Goal: Task Accomplishment & Management: Use online tool/utility

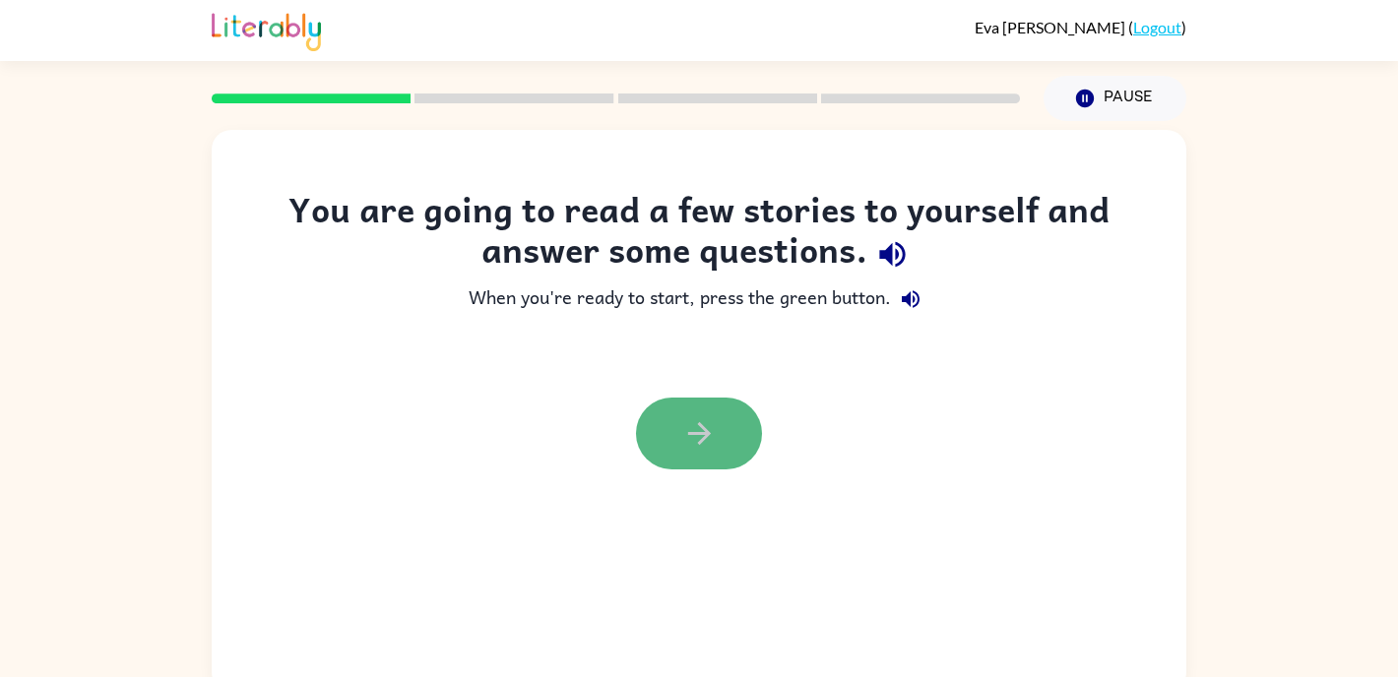
click at [744, 455] on button "button" at bounding box center [699, 434] width 126 height 72
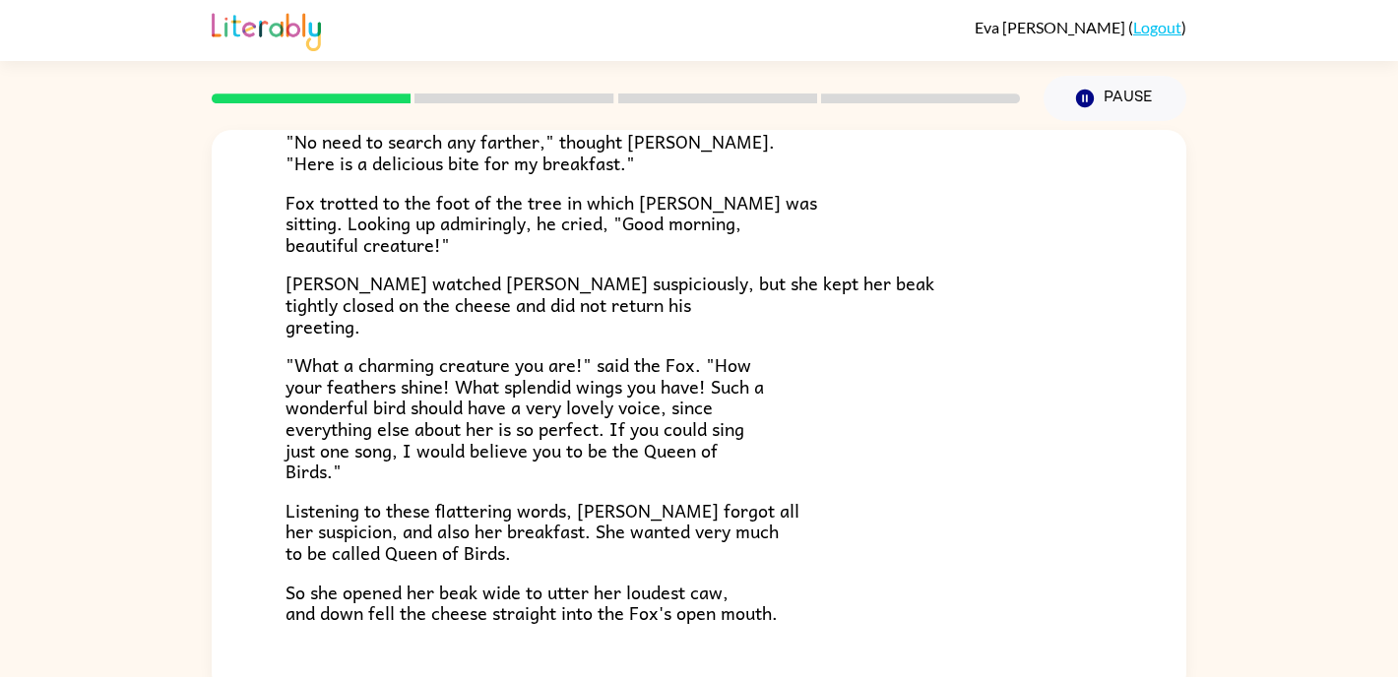
scroll to position [387, 0]
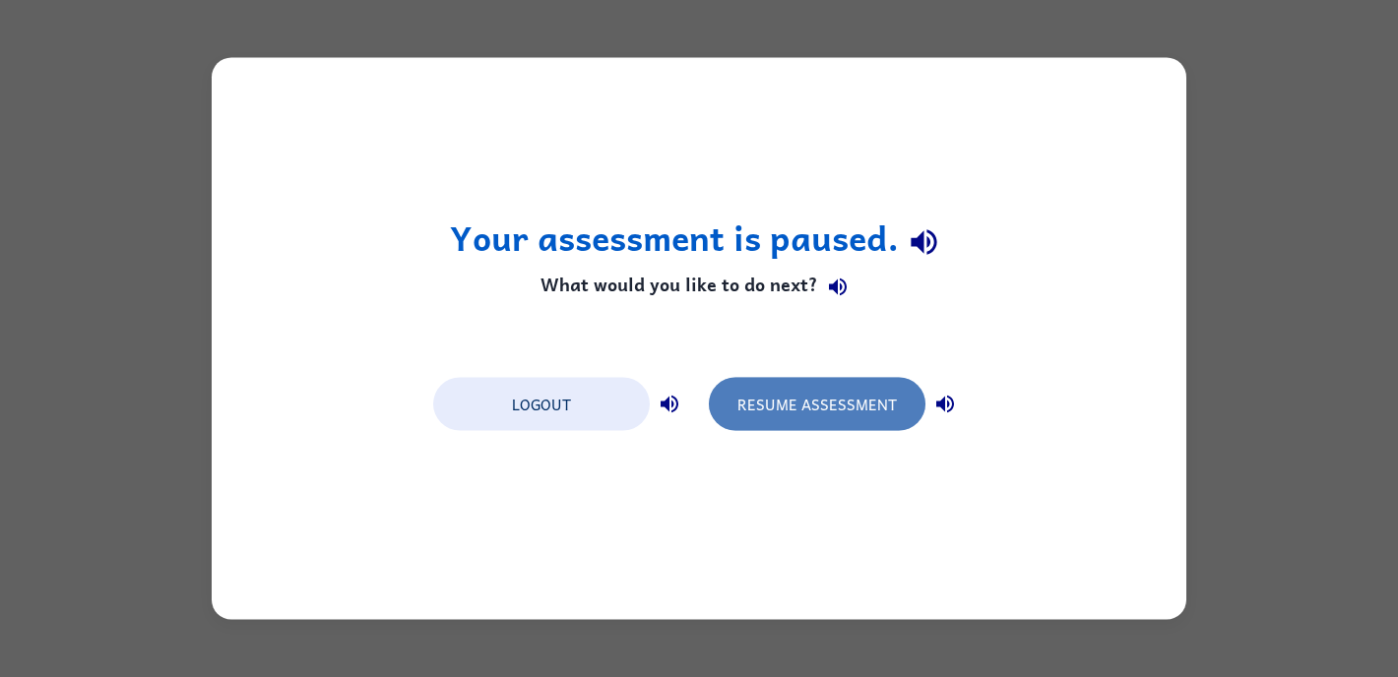
click at [869, 411] on button "Resume Assessment" at bounding box center [817, 404] width 217 height 53
click at [744, 411] on button "Resume Assessment" at bounding box center [817, 404] width 217 height 53
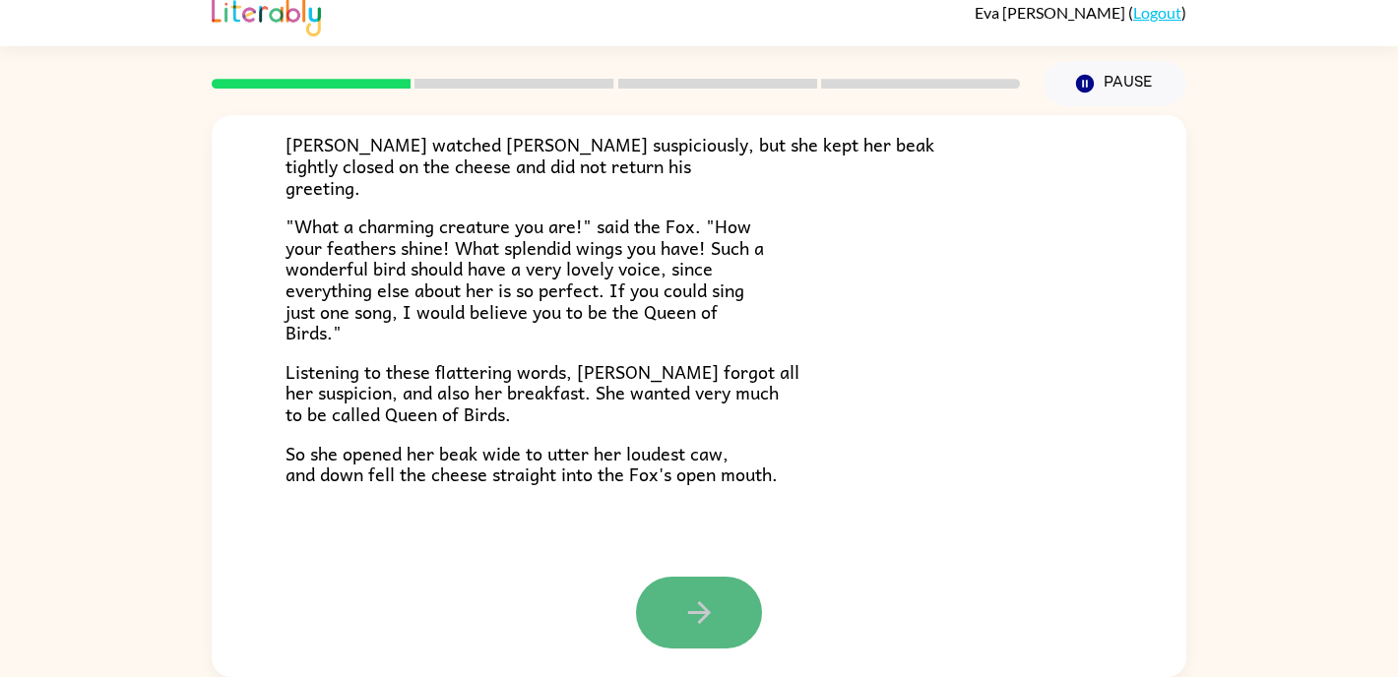
click at [705, 601] on icon "button" at bounding box center [699, 613] width 34 height 34
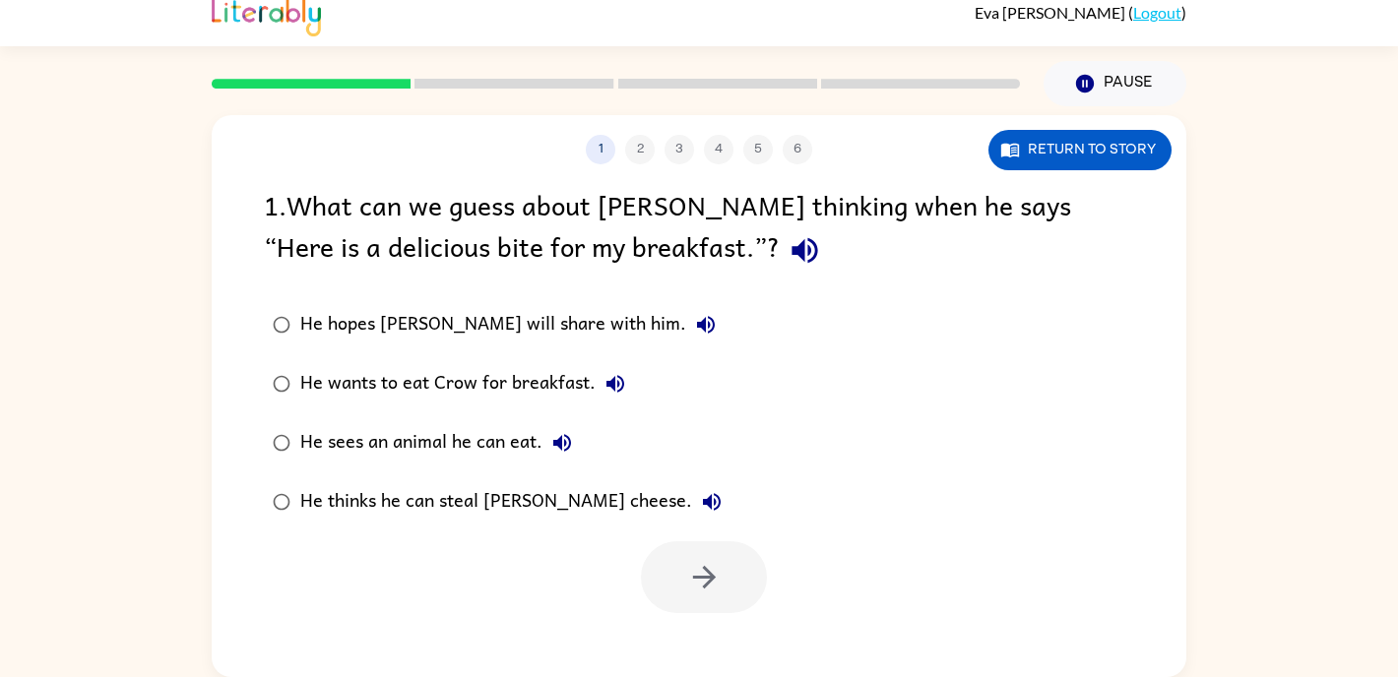
click at [788, 255] on icon "button" at bounding box center [805, 250] width 34 height 34
click at [684, 594] on button "button" at bounding box center [704, 577] width 126 height 72
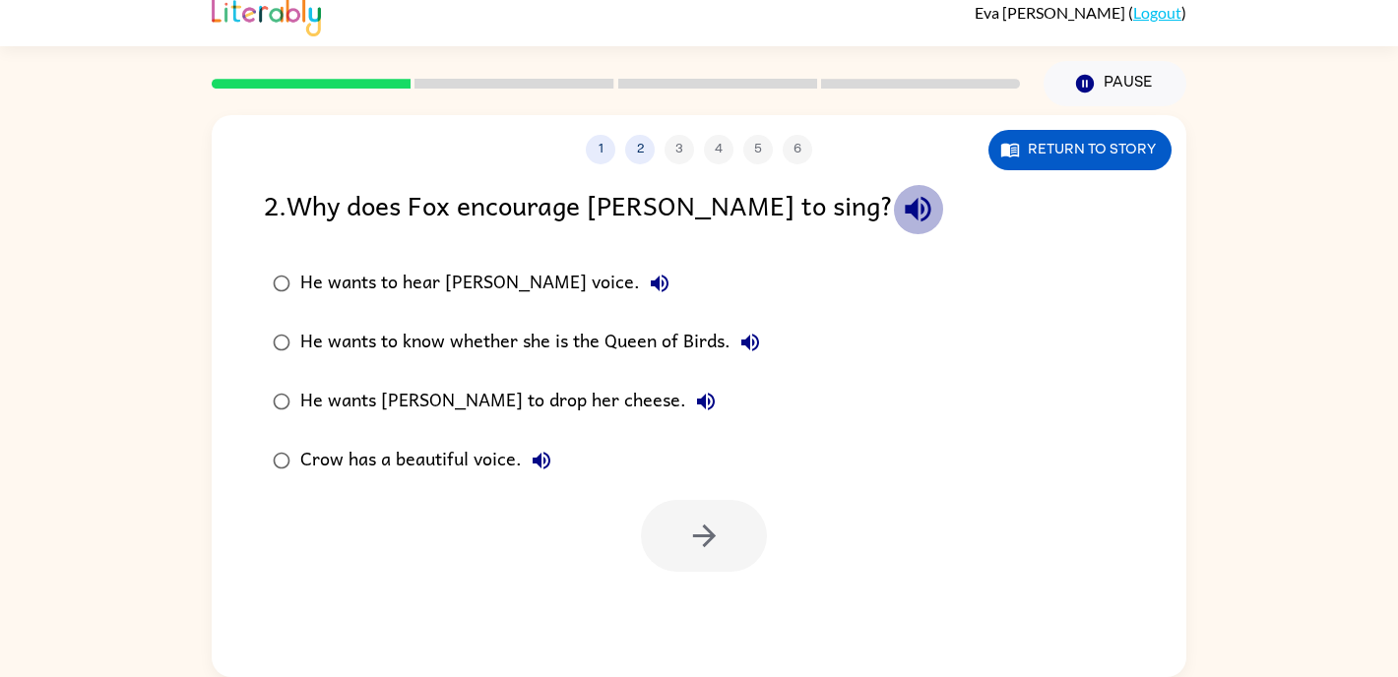
click at [901, 222] on icon "button" at bounding box center [918, 209] width 34 height 34
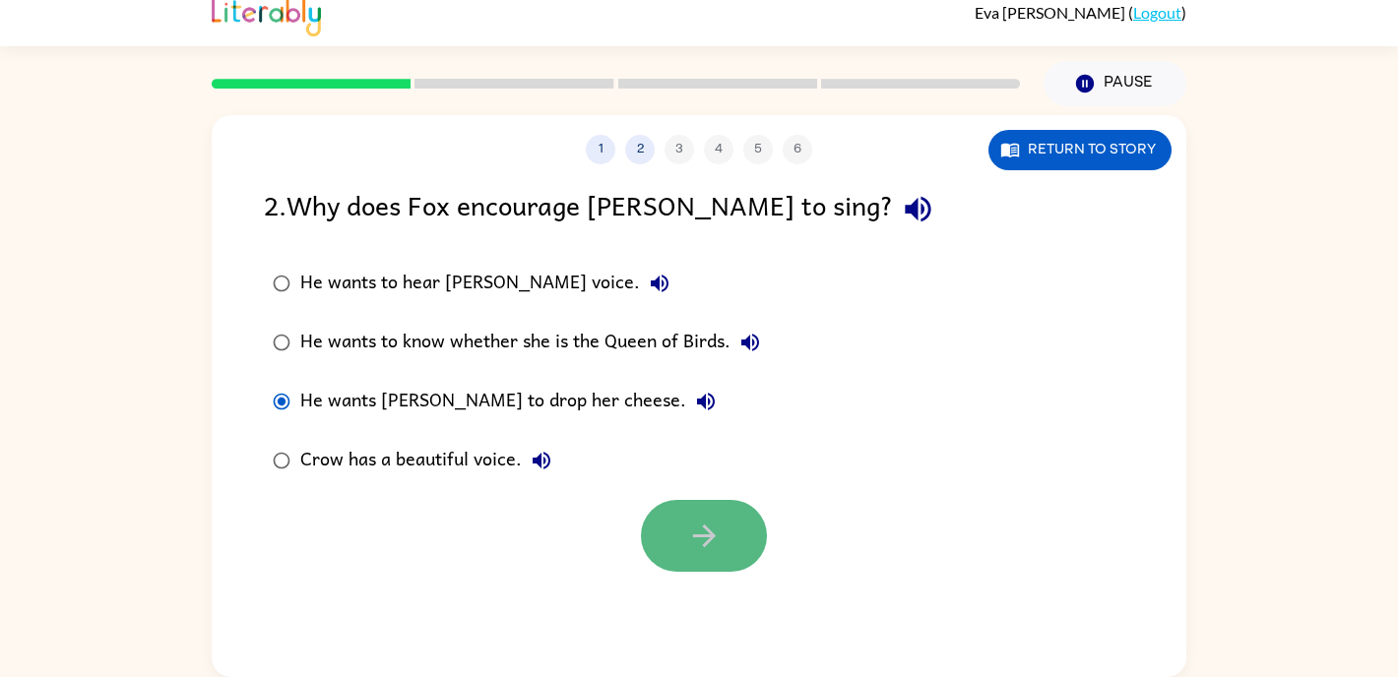
click at [655, 518] on button "button" at bounding box center [704, 536] width 126 height 72
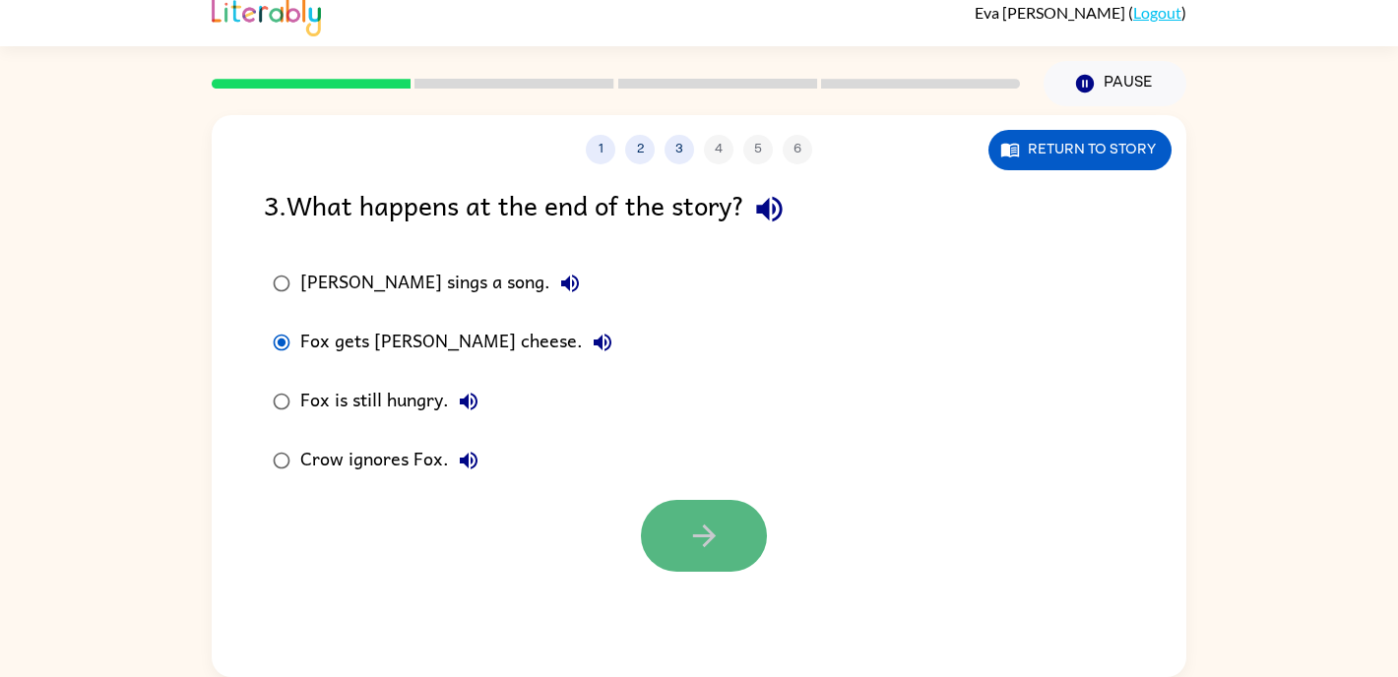
click at [685, 540] on button "button" at bounding box center [704, 536] width 126 height 72
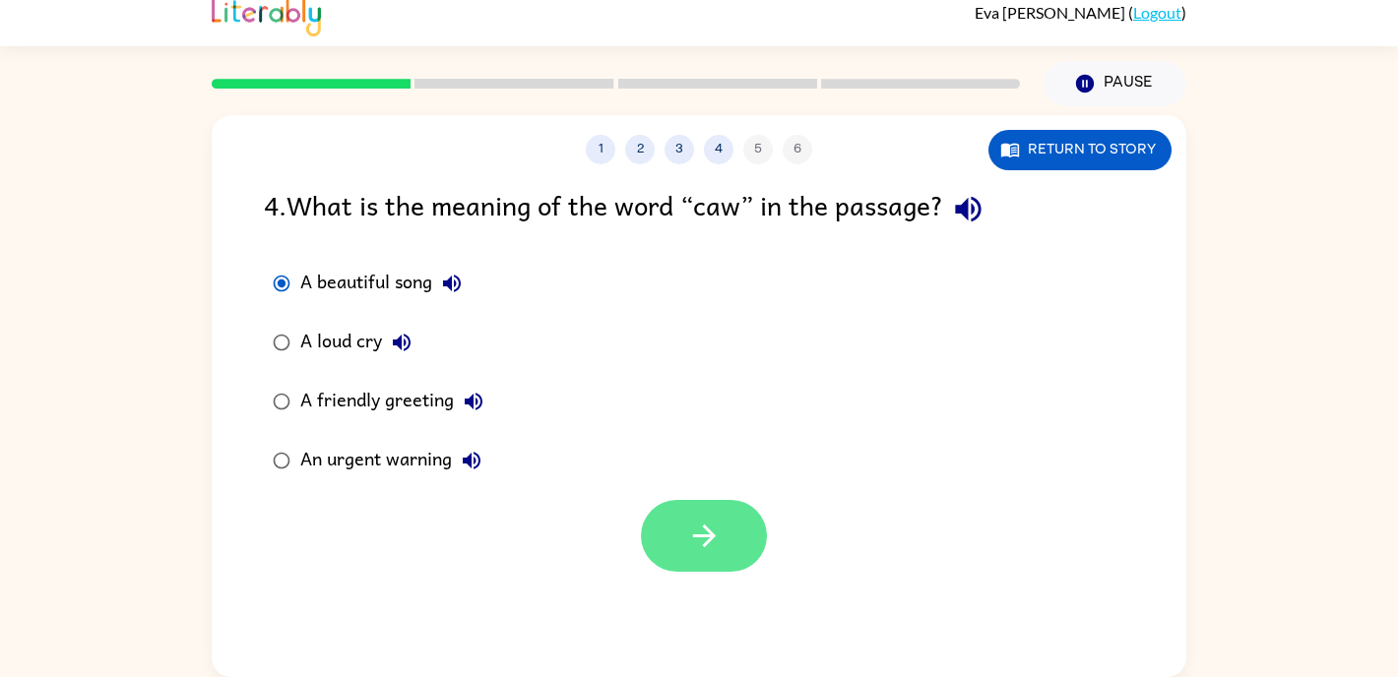
click at [677, 536] on button "button" at bounding box center [704, 536] width 126 height 72
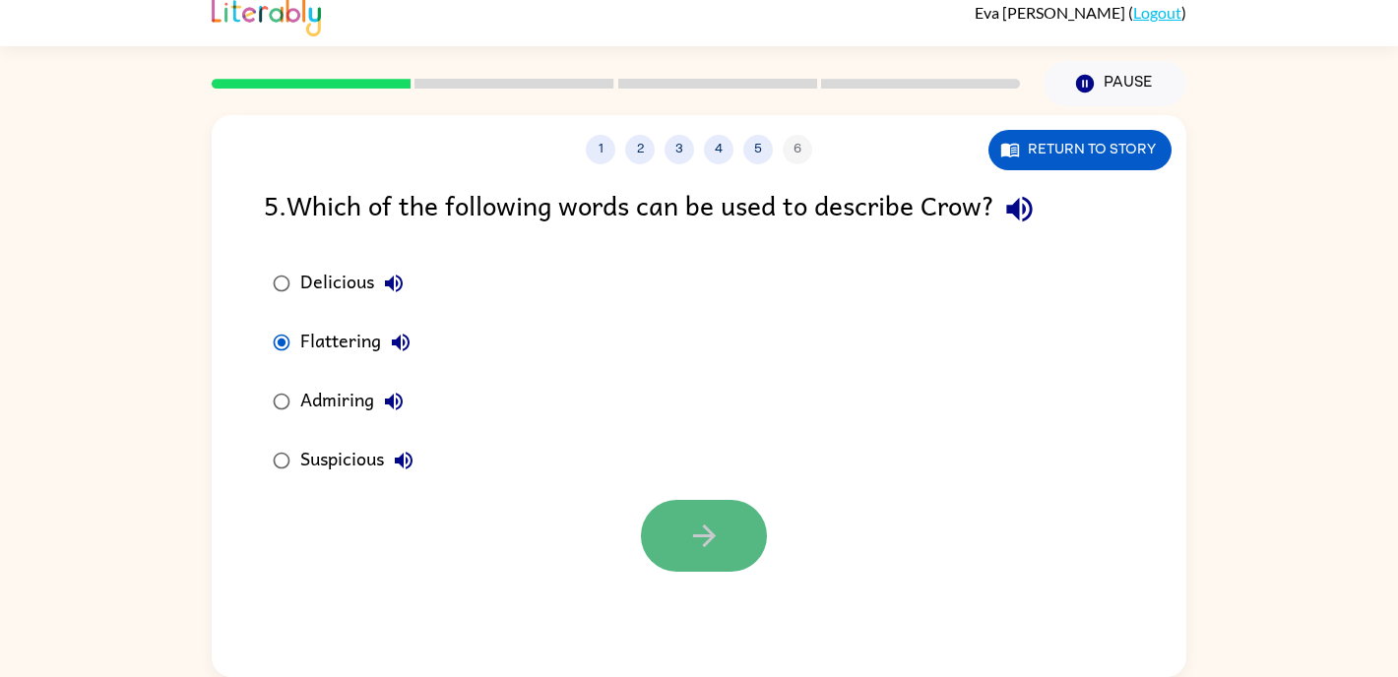
click at [696, 538] on icon "button" at bounding box center [704, 536] width 34 height 34
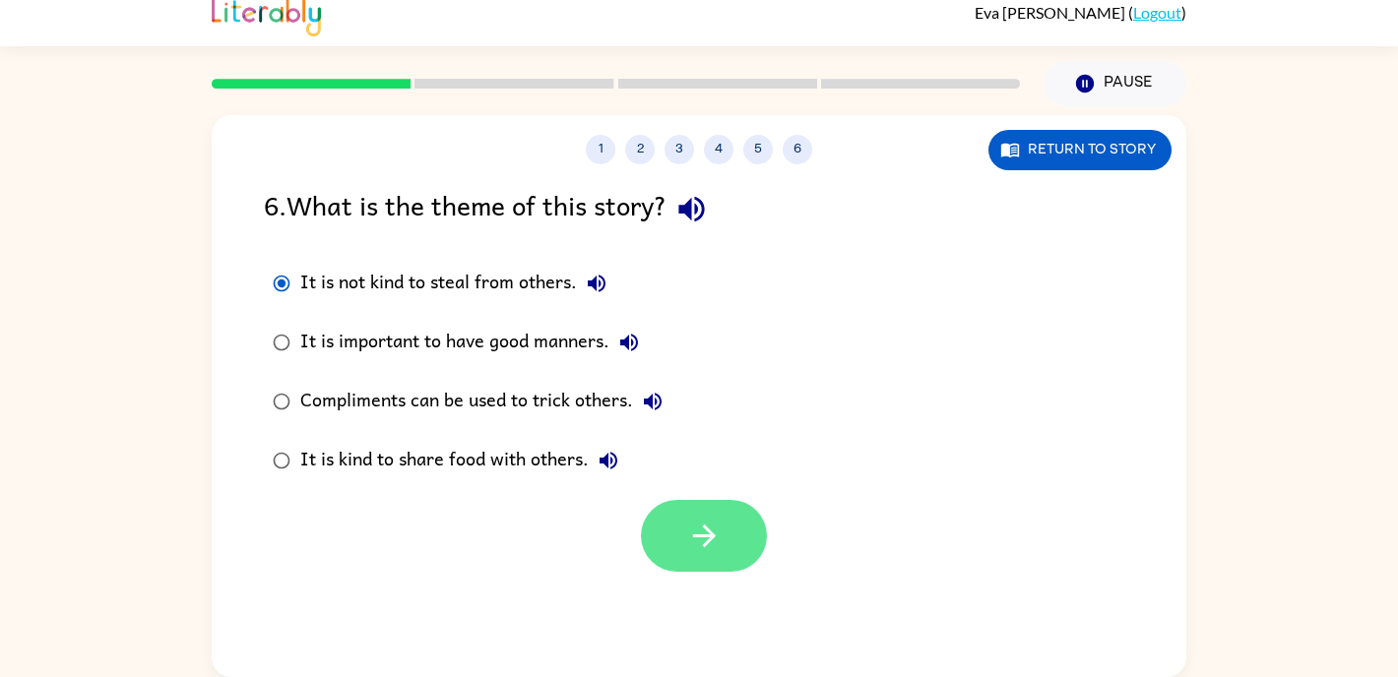
click at [697, 519] on icon "button" at bounding box center [704, 536] width 34 height 34
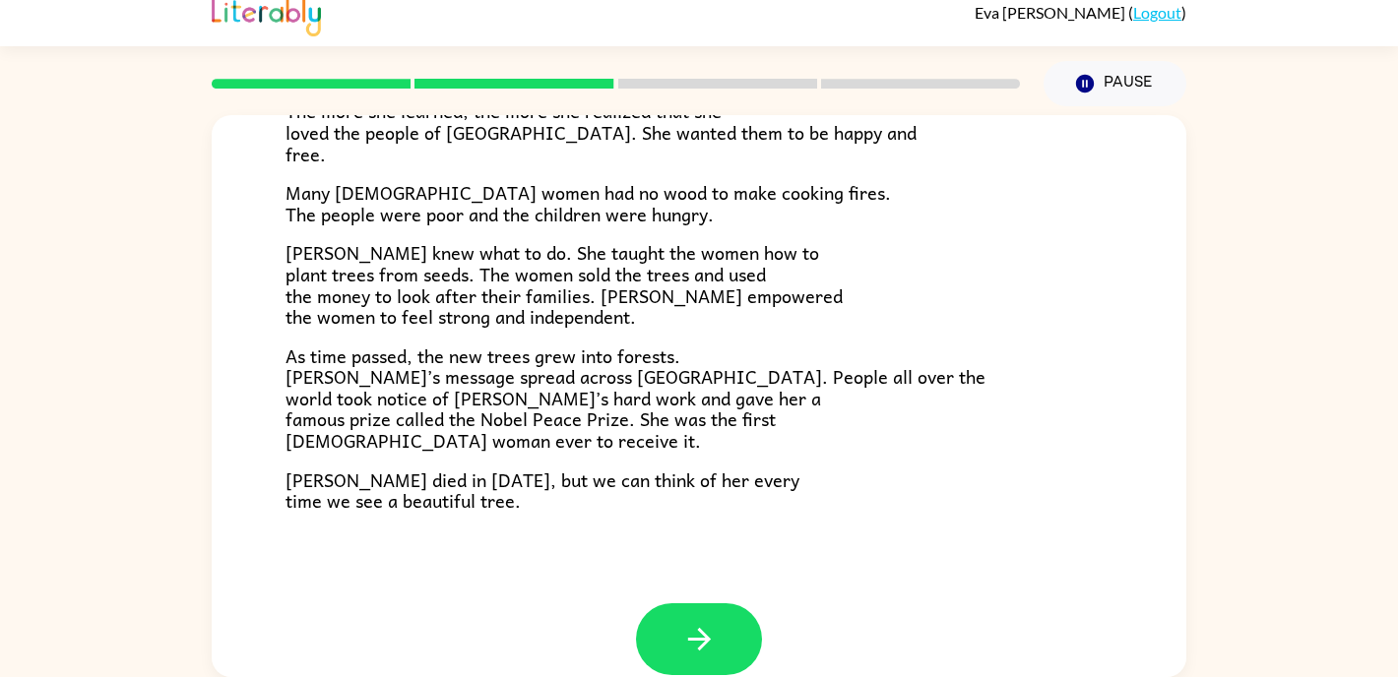
scroll to position [553, 0]
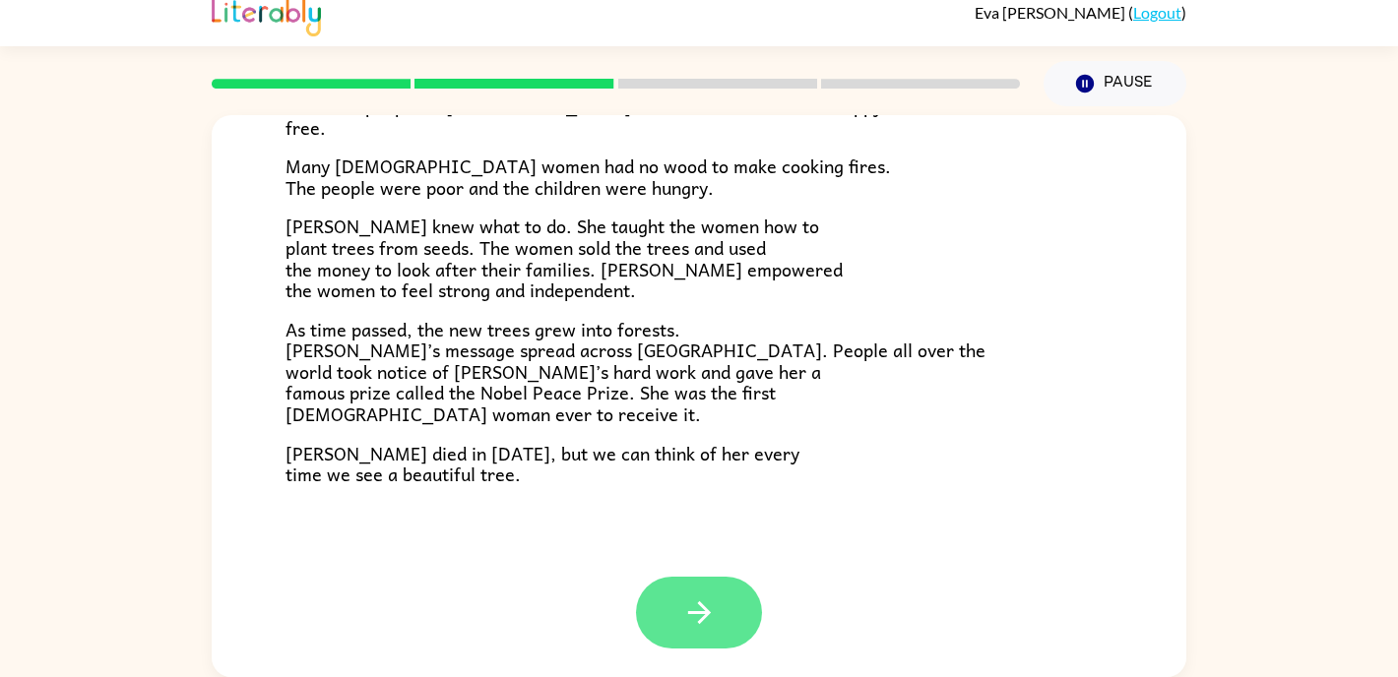
click at [713, 637] on button "button" at bounding box center [699, 613] width 126 height 72
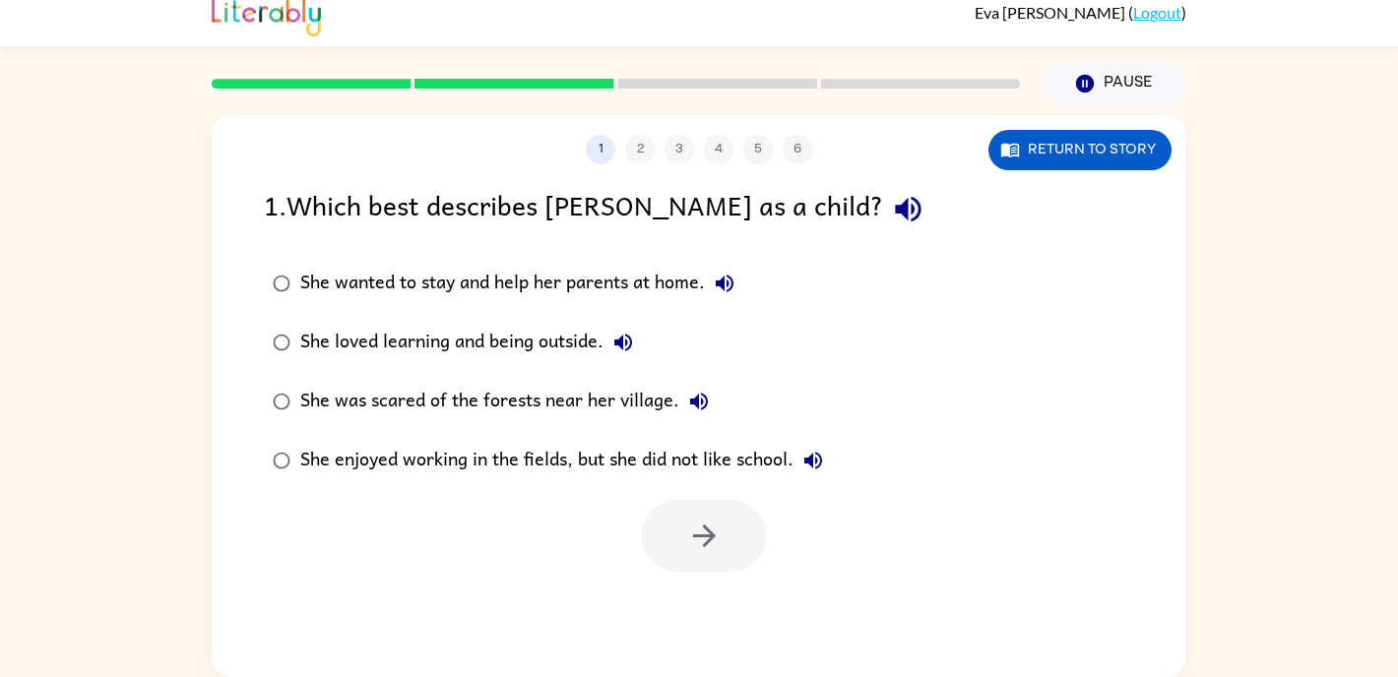
scroll to position [0, 0]
click at [766, 548] on div at bounding box center [699, 531] width 975 height 82
click at [742, 543] on button "button" at bounding box center [704, 536] width 126 height 72
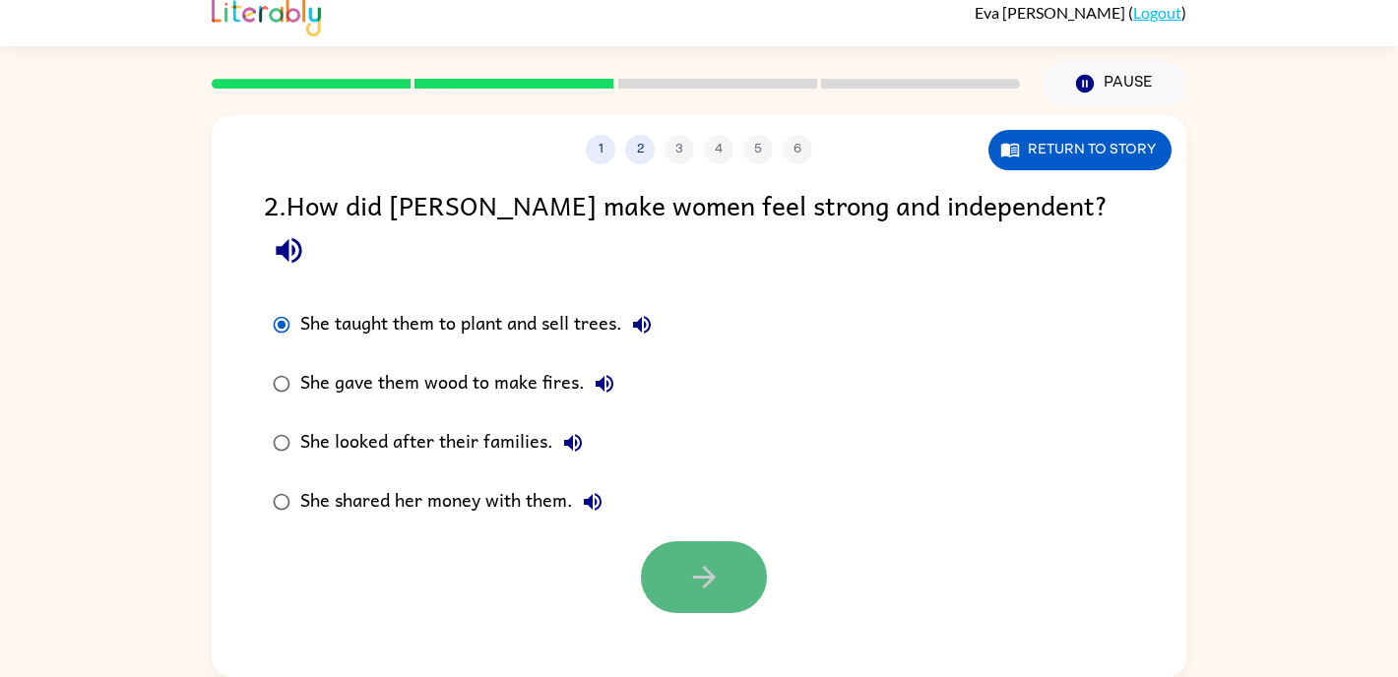
click at [737, 543] on button "button" at bounding box center [704, 577] width 126 height 72
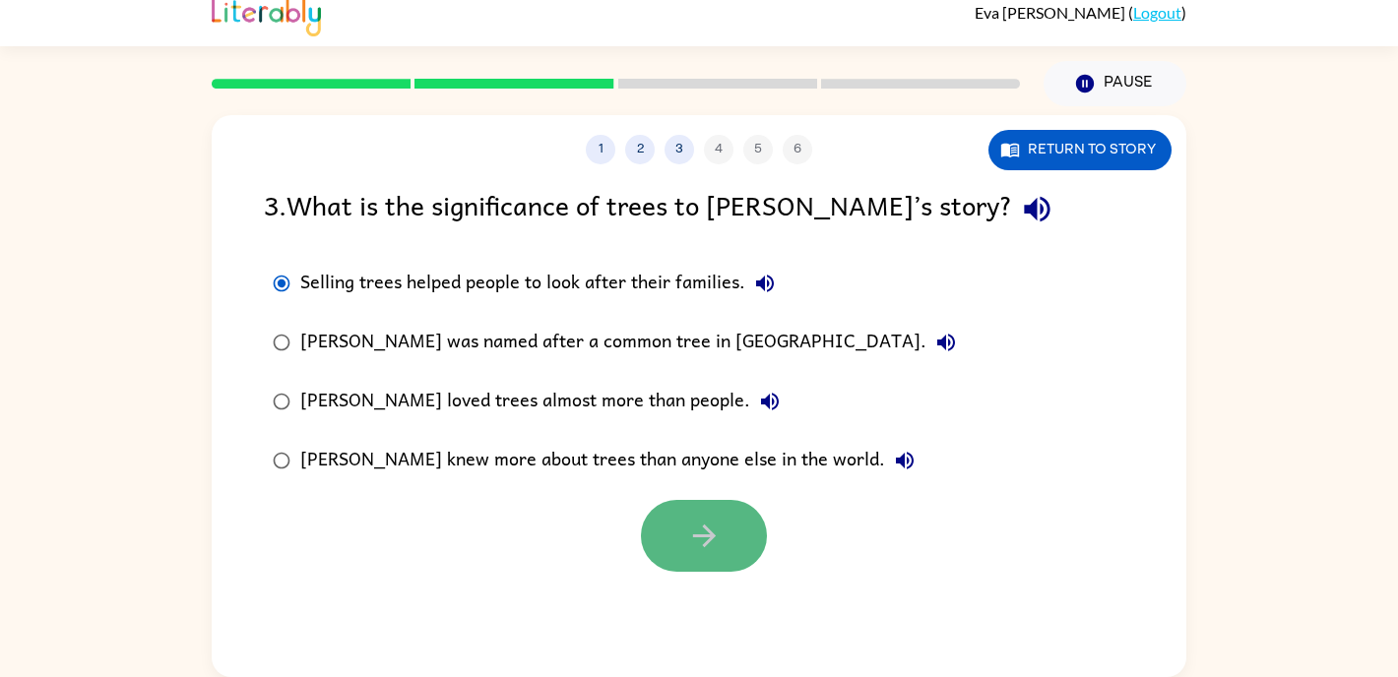
click at [707, 521] on icon "button" at bounding box center [704, 536] width 34 height 34
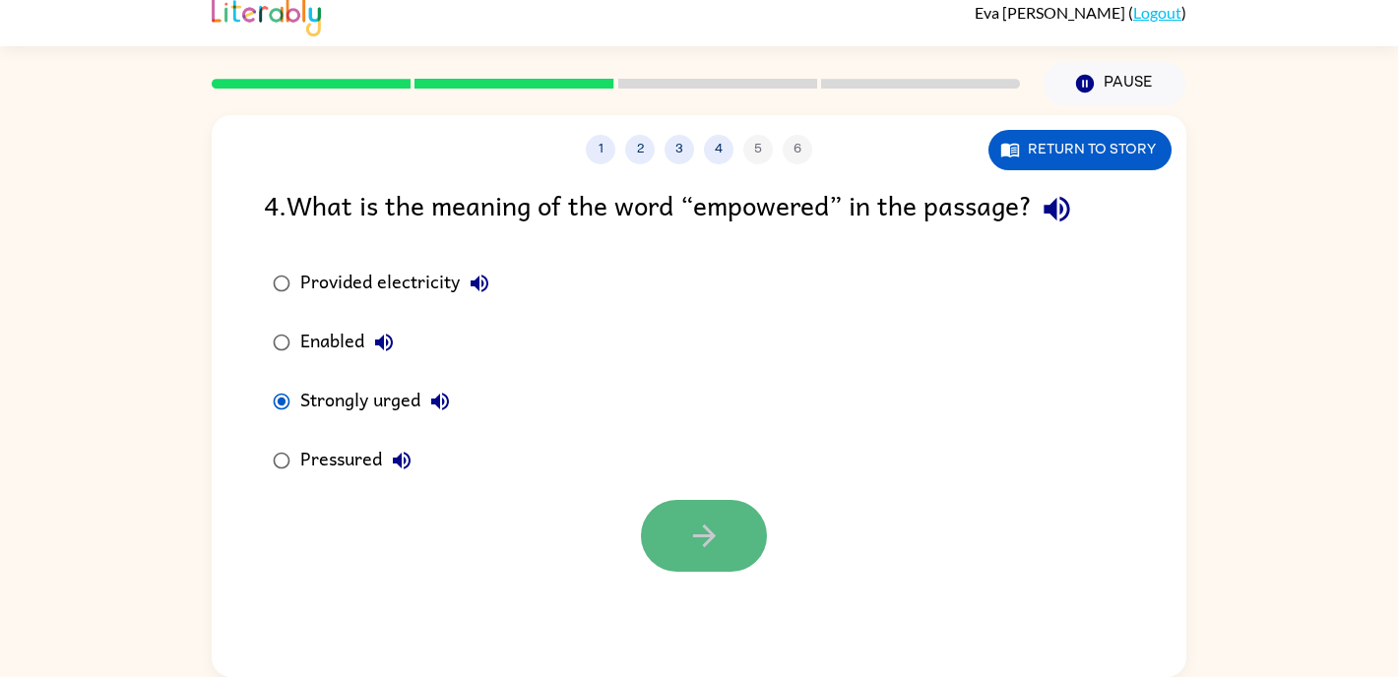
click at [682, 523] on button "button" at bounding box center [704, 536] width 126 height 72
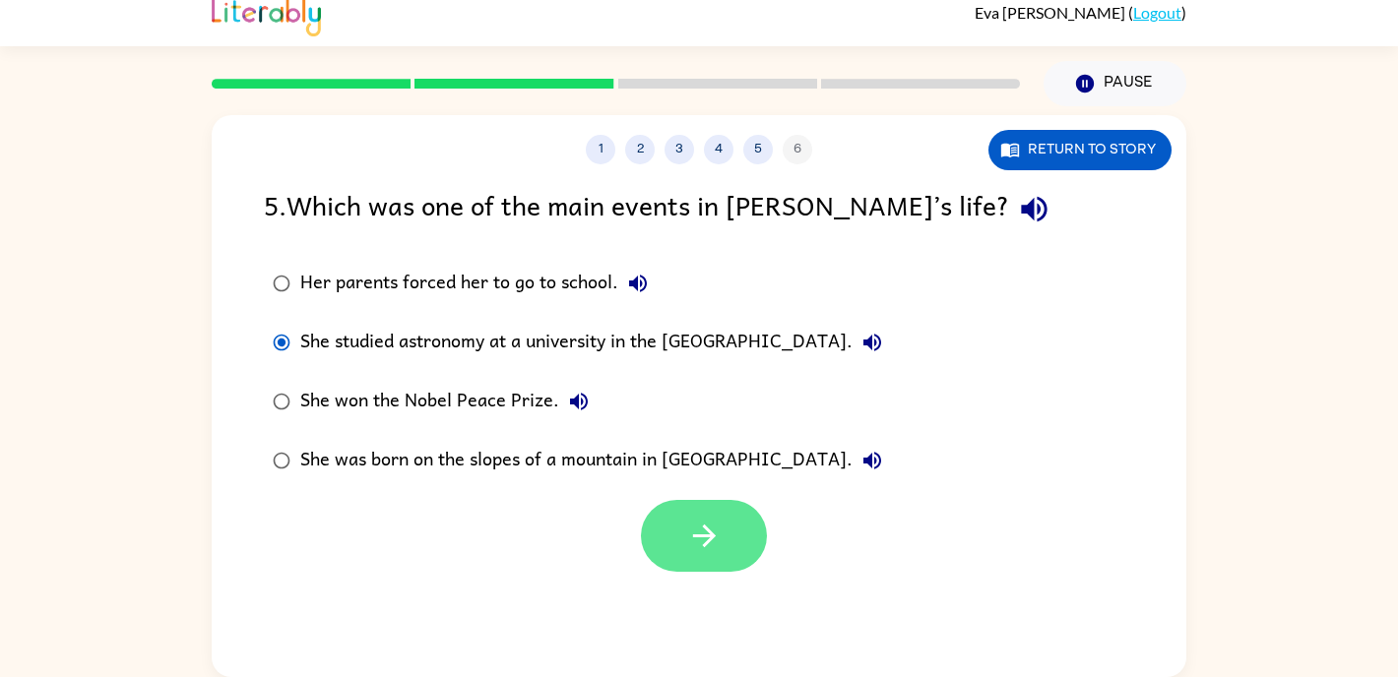
click at [677, 527] on button "button" at bounding box center [704, 536] width 126 height 72
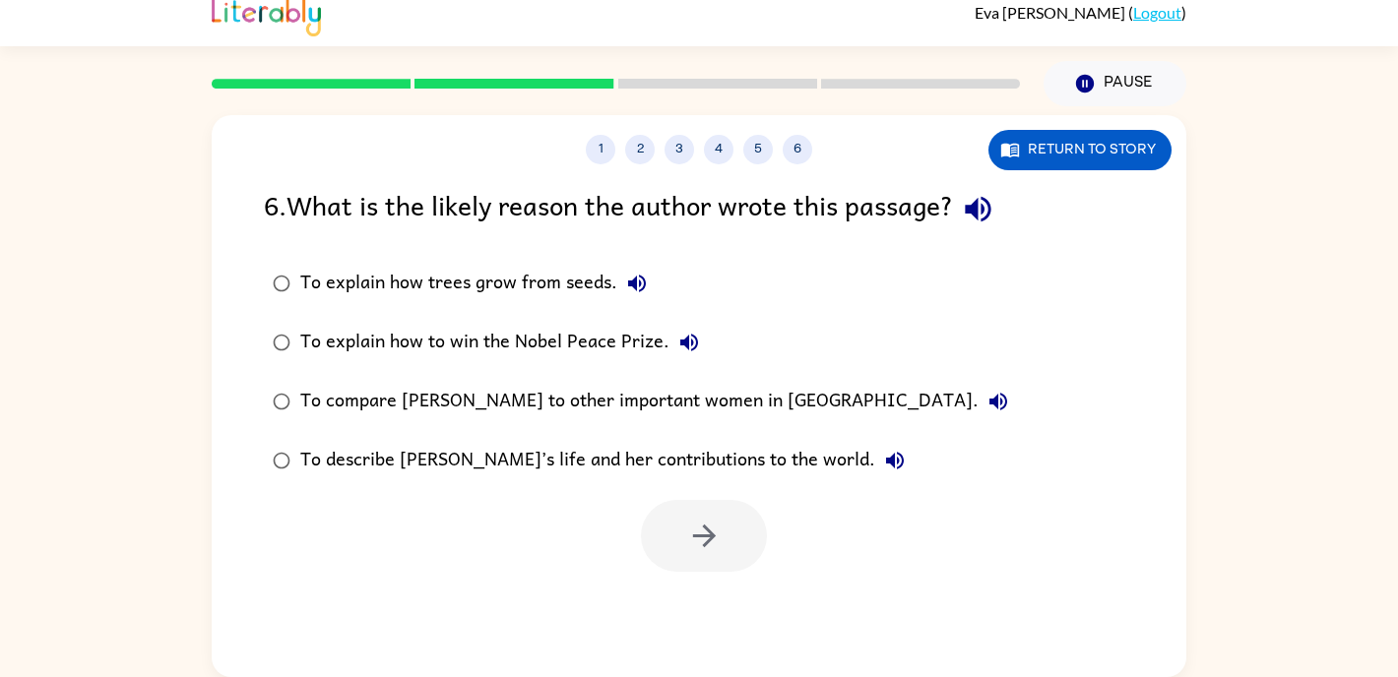
click at [677, 527] on div at bounding box center [704, 536] width 126 height 72
click at [740, 543] on button "button" at bounding box center [704, 536] width 126 height 72
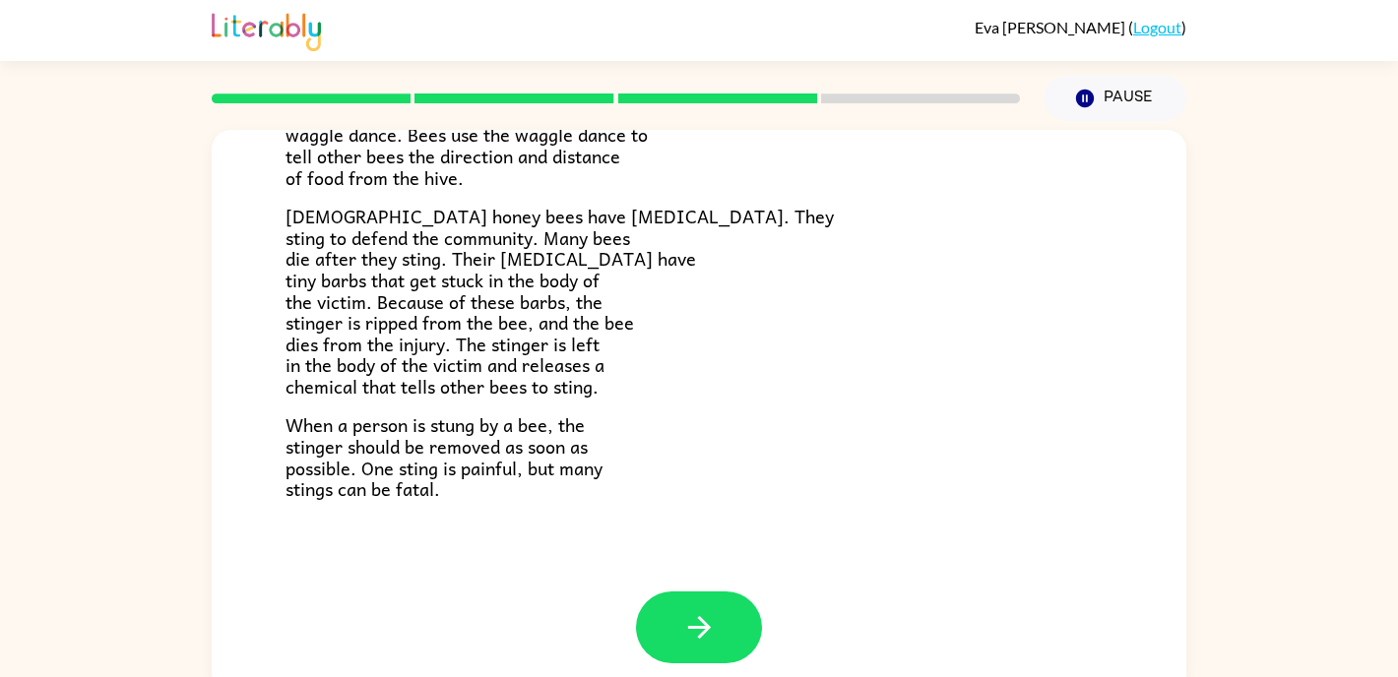
scroll to position [498, 0]
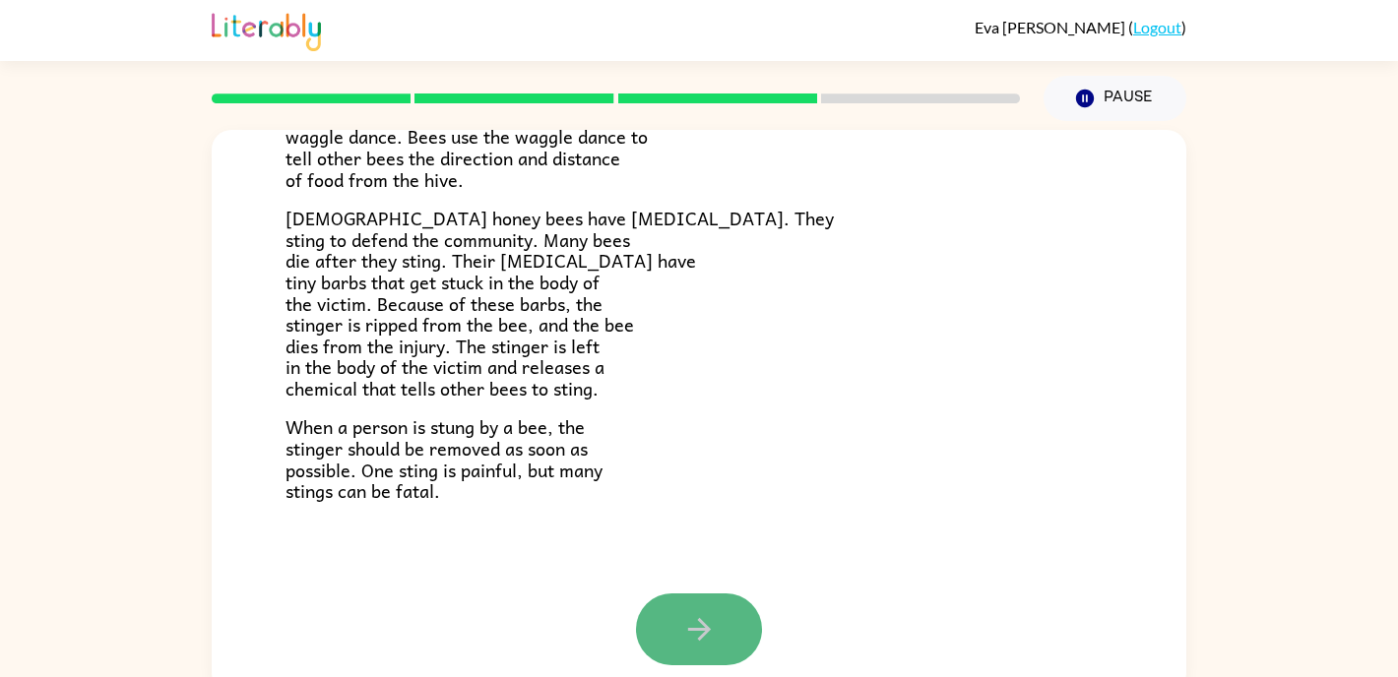
click at [678, 594] on button "button" at bounding box center [699, 630] width 126 height 72
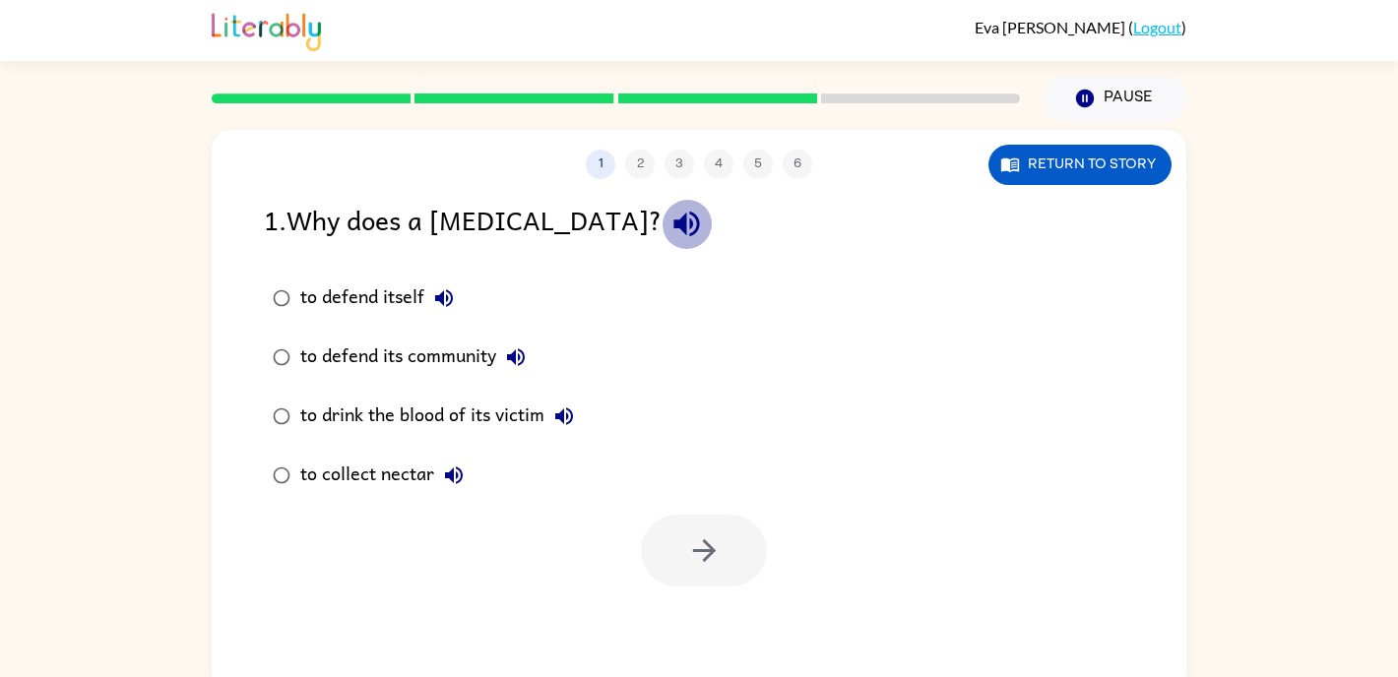
click at [673, 230] on icon "button" at bounding box center [686, 225] width 26 height 26
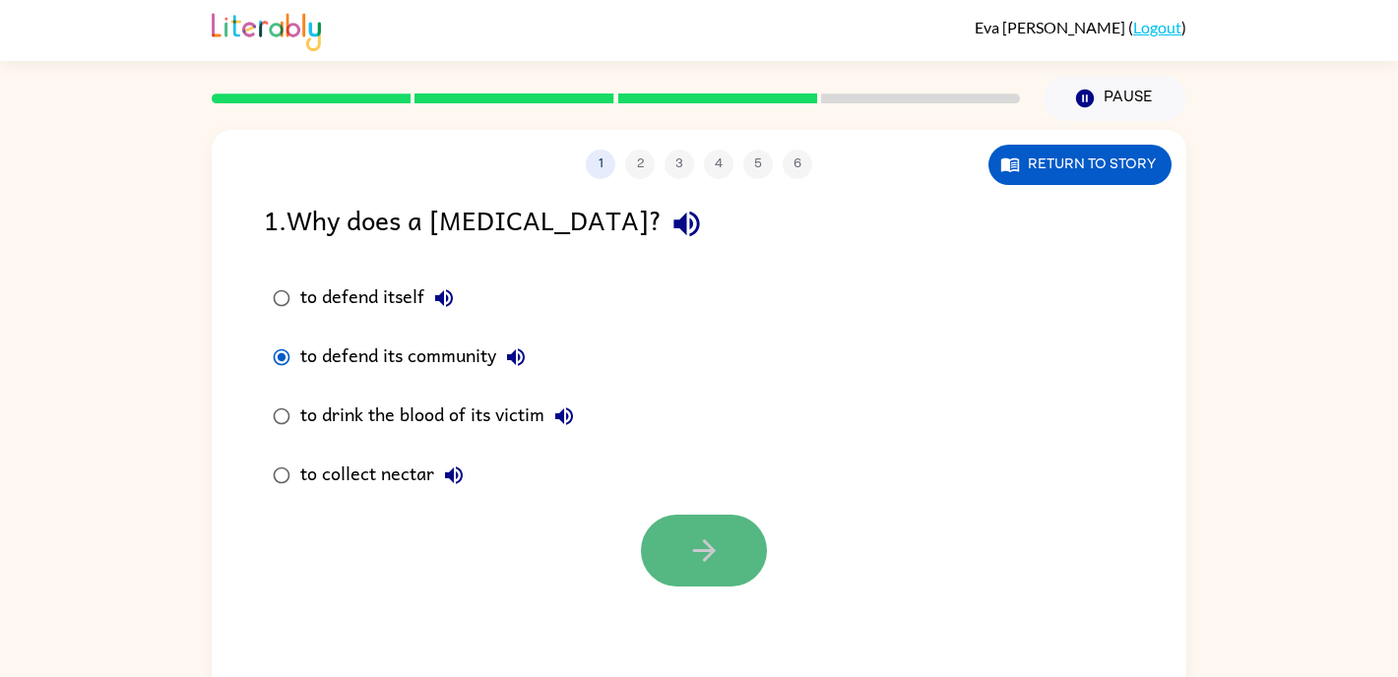
click at [716, 548] on icon "button" at bounding box center [704, 551] width 34 height 34
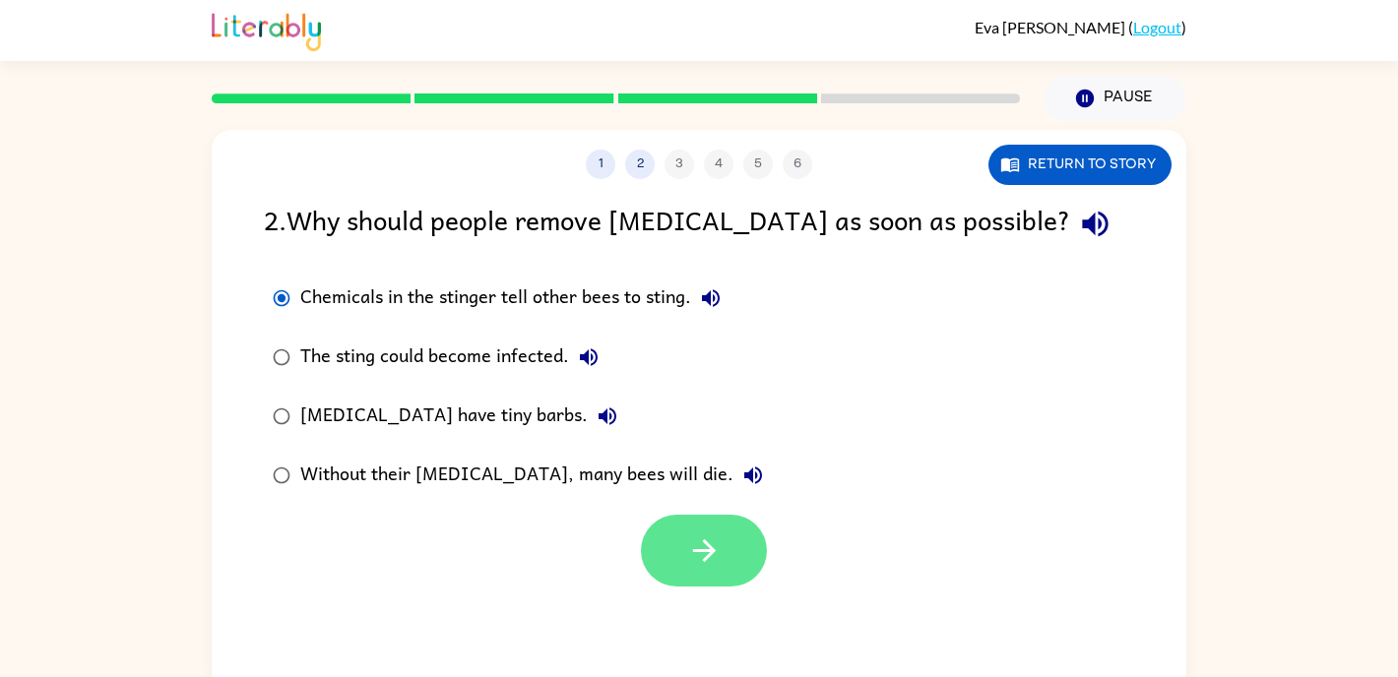
click at [698, 538] on icon "button" at bounding box center [704, 551] width 34 height 34
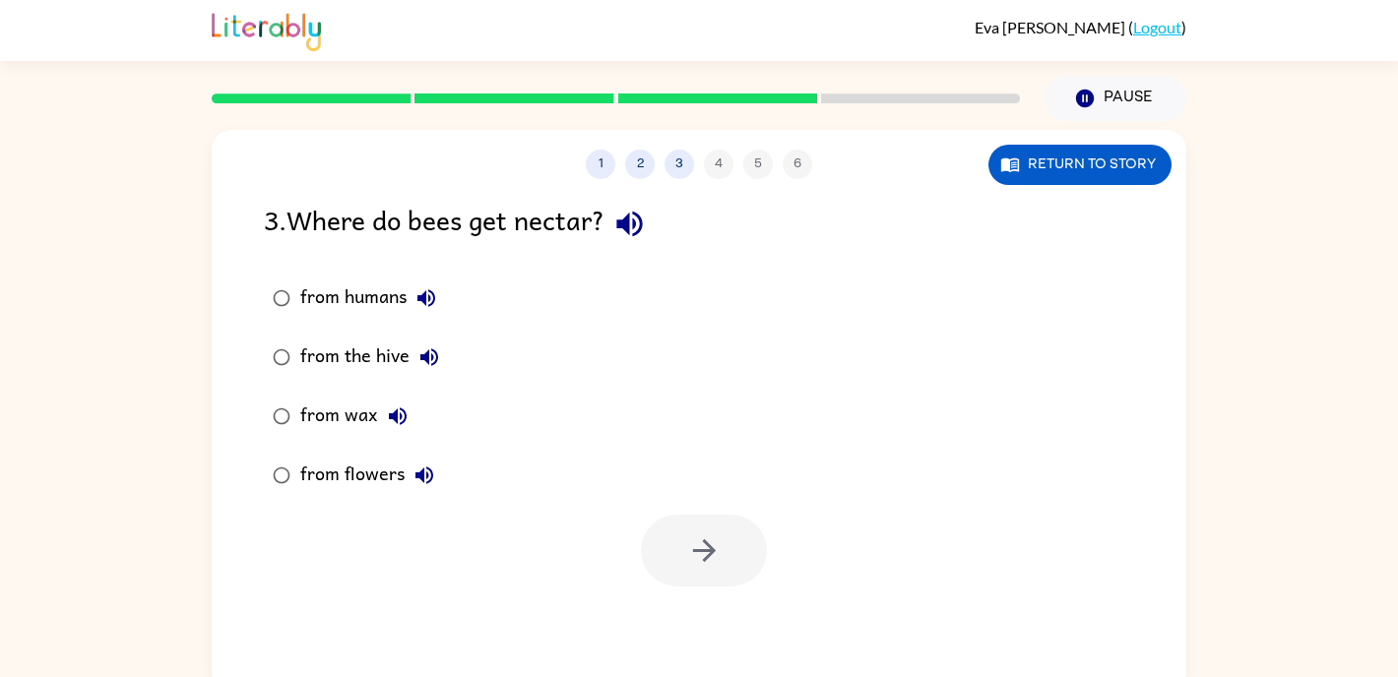
click at [642, 229] on icon "button" at bounding box center [629, 225] width 26 height 26
click at [760, 553] on button "button" at bounding box center [704, 551] width 126 height 72
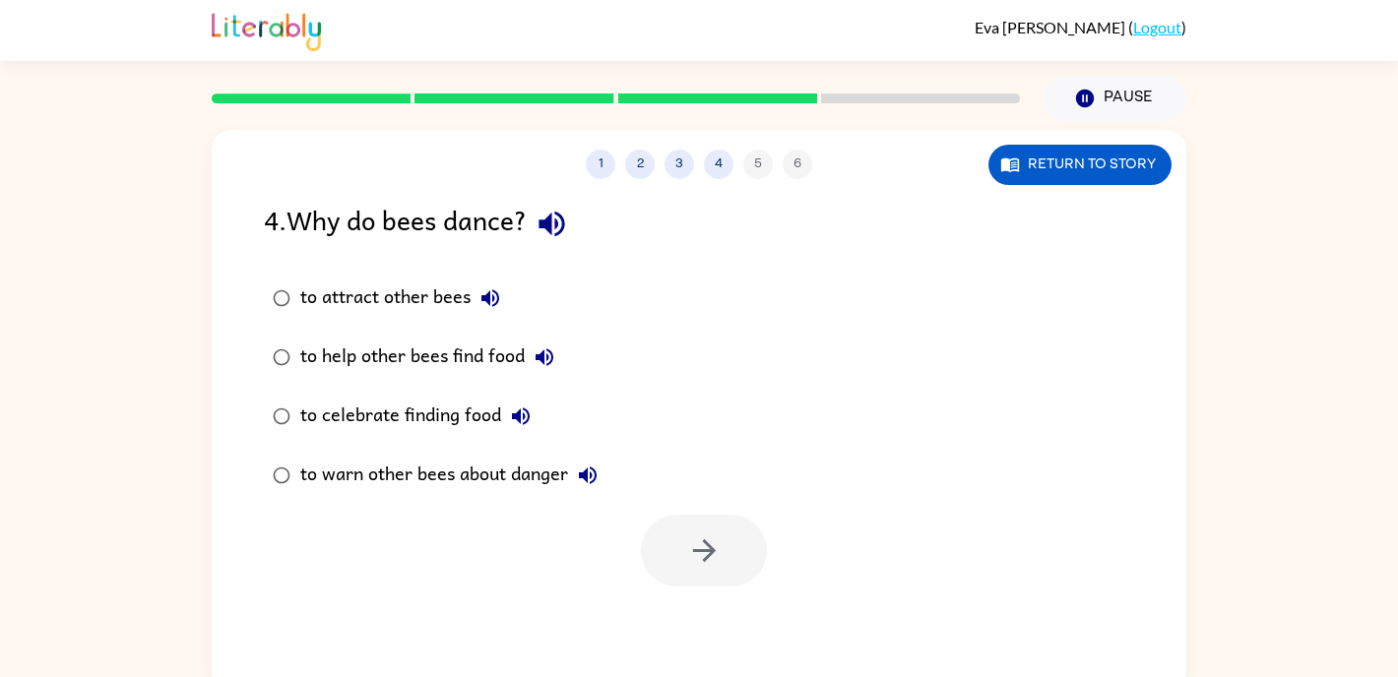
click at [291, 321] on label "to attract other bees" at bounding box center [435, 298] width 364 height 59
click at [682, 558] on button "button" at bounding box center [704, 551] width 126 height 72
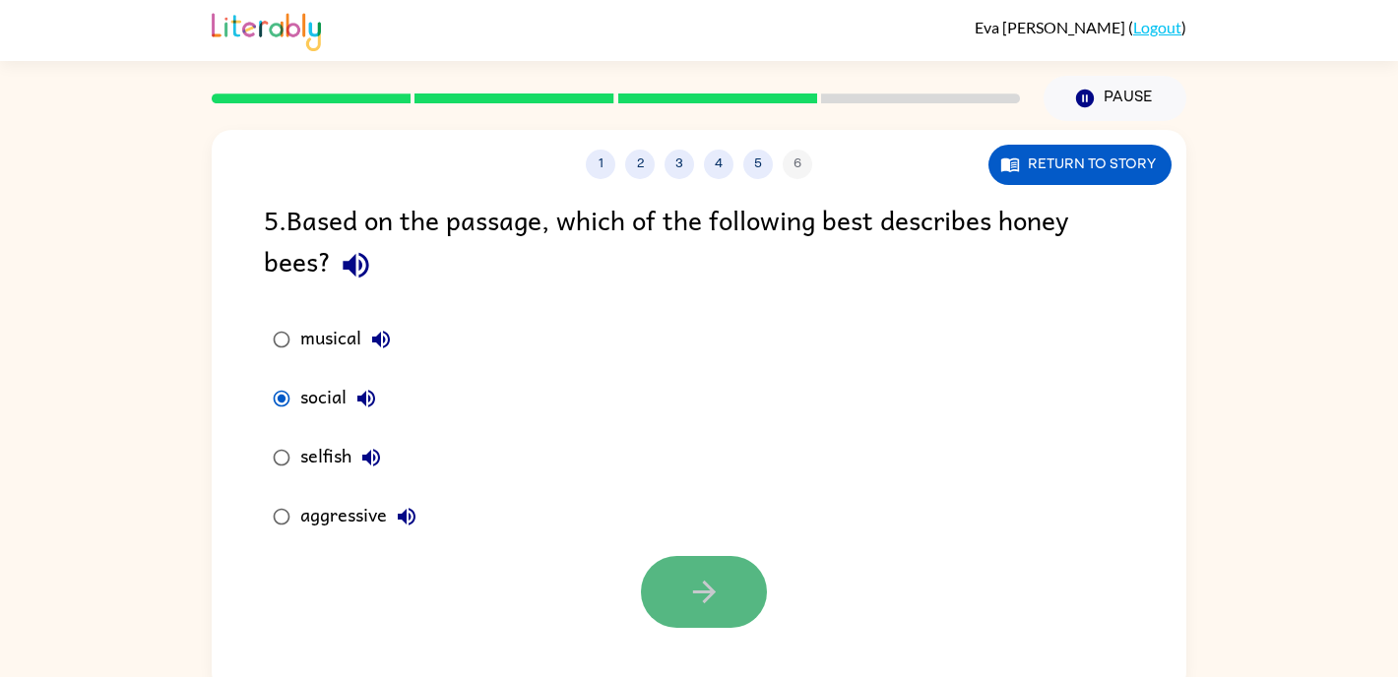
click at [698, 589] on icon "button" at bounding box center [704, 592] width 34 height 34
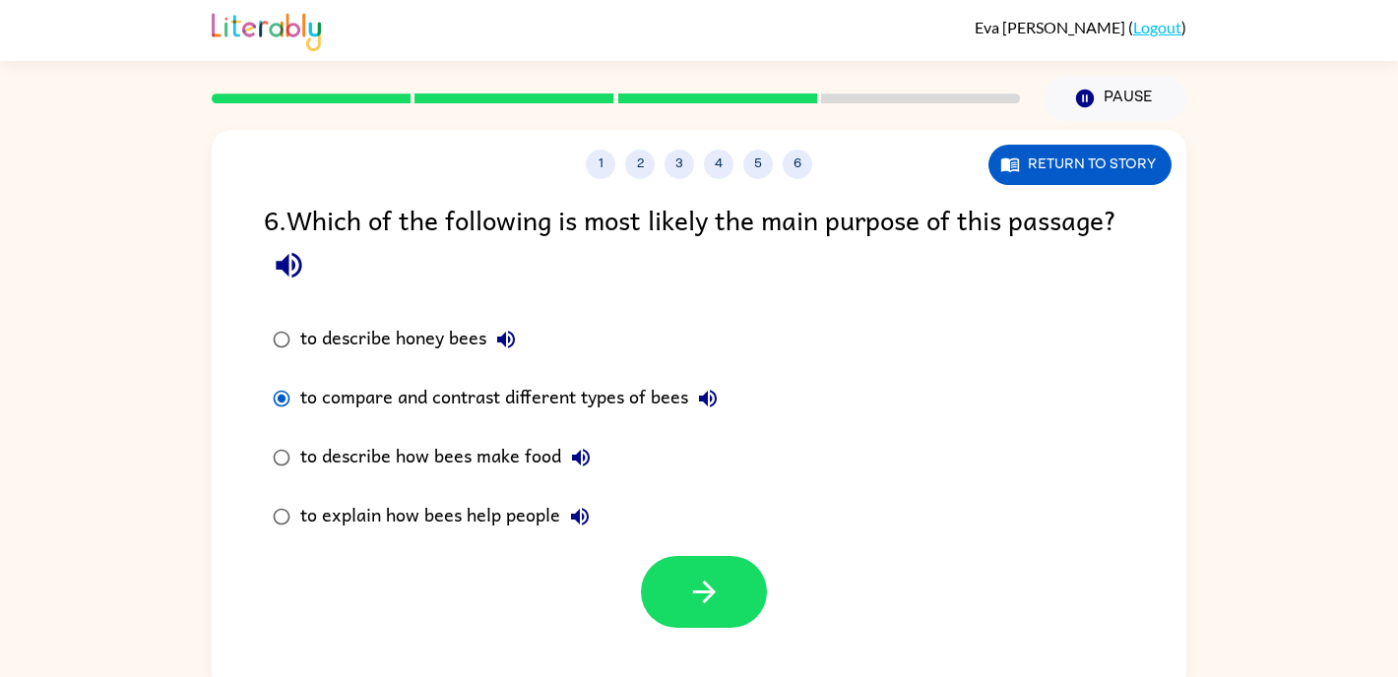
click at [284, 367] on label "to describe honey bees" at bounding box center [495, 339] width 484 height 59
click at [284, 374] on div "to describe honey bees to compare and contrast different types of bees to descr…" at bounding box center [508, 428] width 489 height 236
click at [286, 358] on label "to describe honey bees" at bounding box center [495, 339] width 484 height 59
click at [286, 374] on label "to compare and contrast different types of bees" at bounding box center [495, 398] width 484 height 59
click at [286, 372] on label "to compare and contrast different types of bees" at bounding box center [495, 398] width 484 height 59
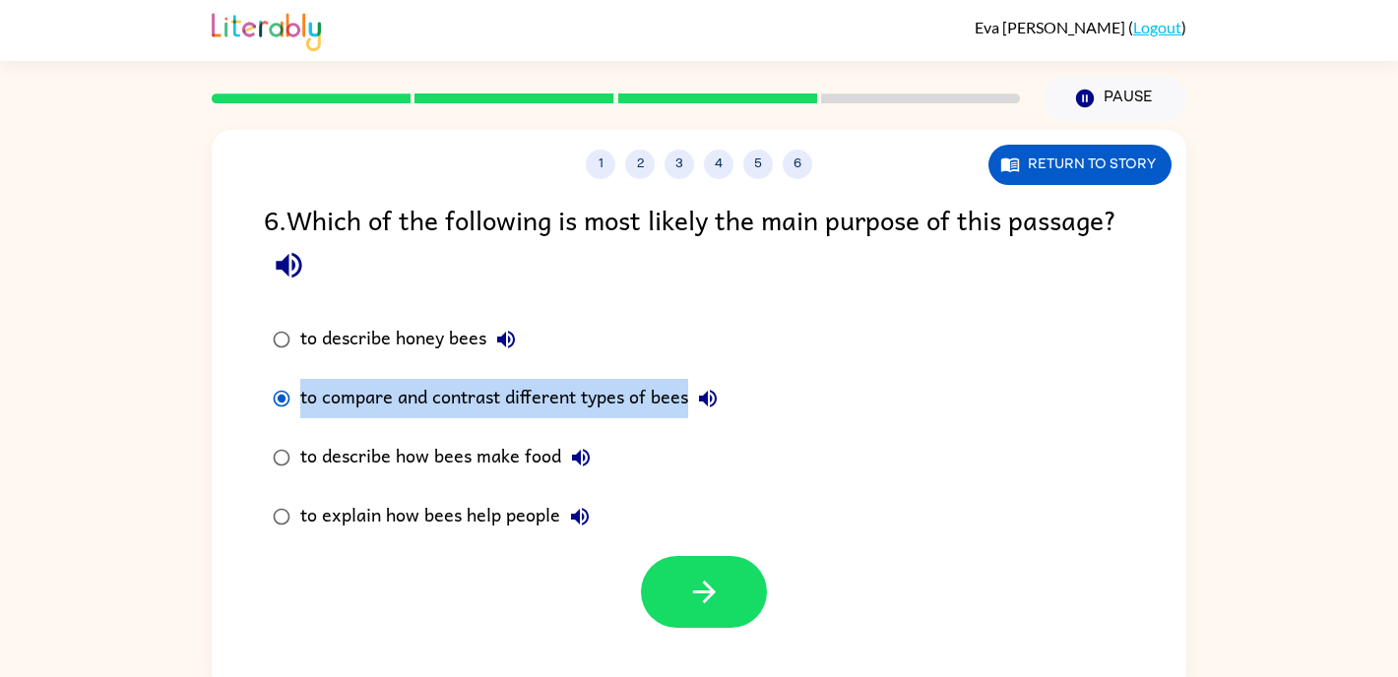
click at [286, 372] on label "to compare and contrast different types of bees" at bounding box center [495, 398] width 484 height 59
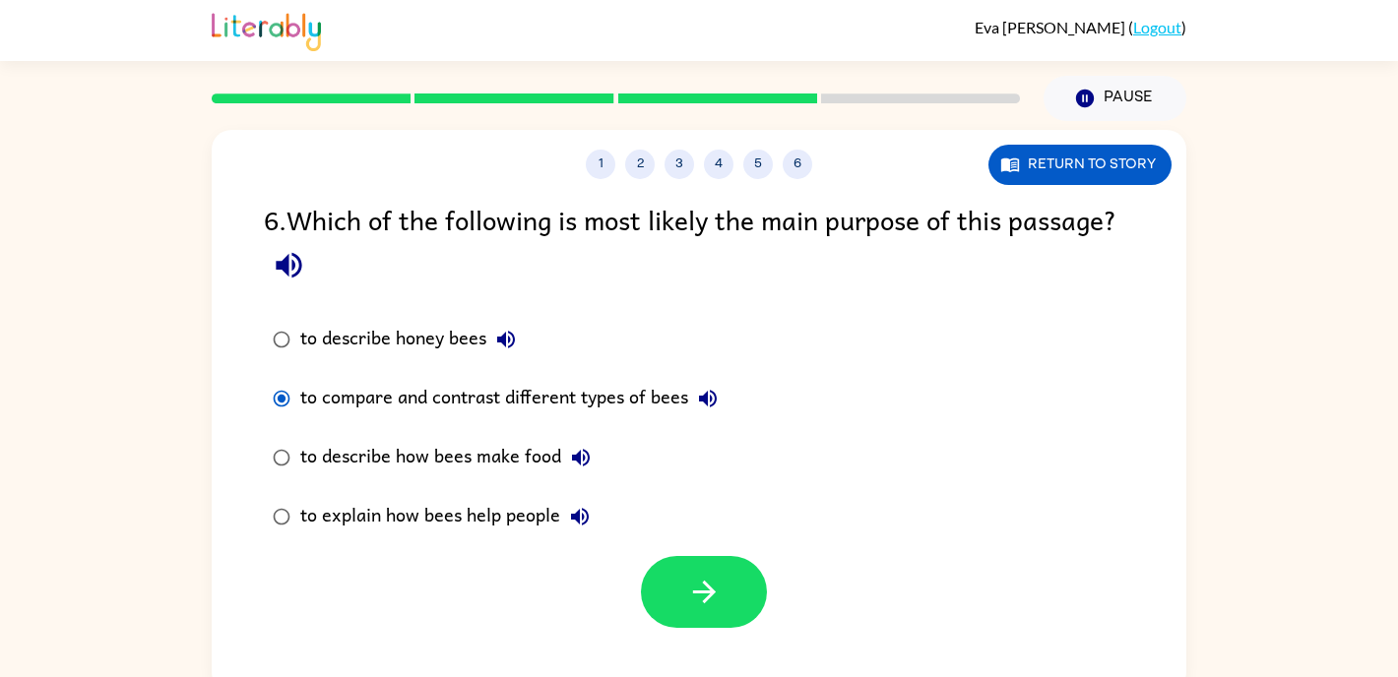
click at [286, 372] on label "to compare and contrast different types of bees" at bounding box center [495, 398] width 484 height 59
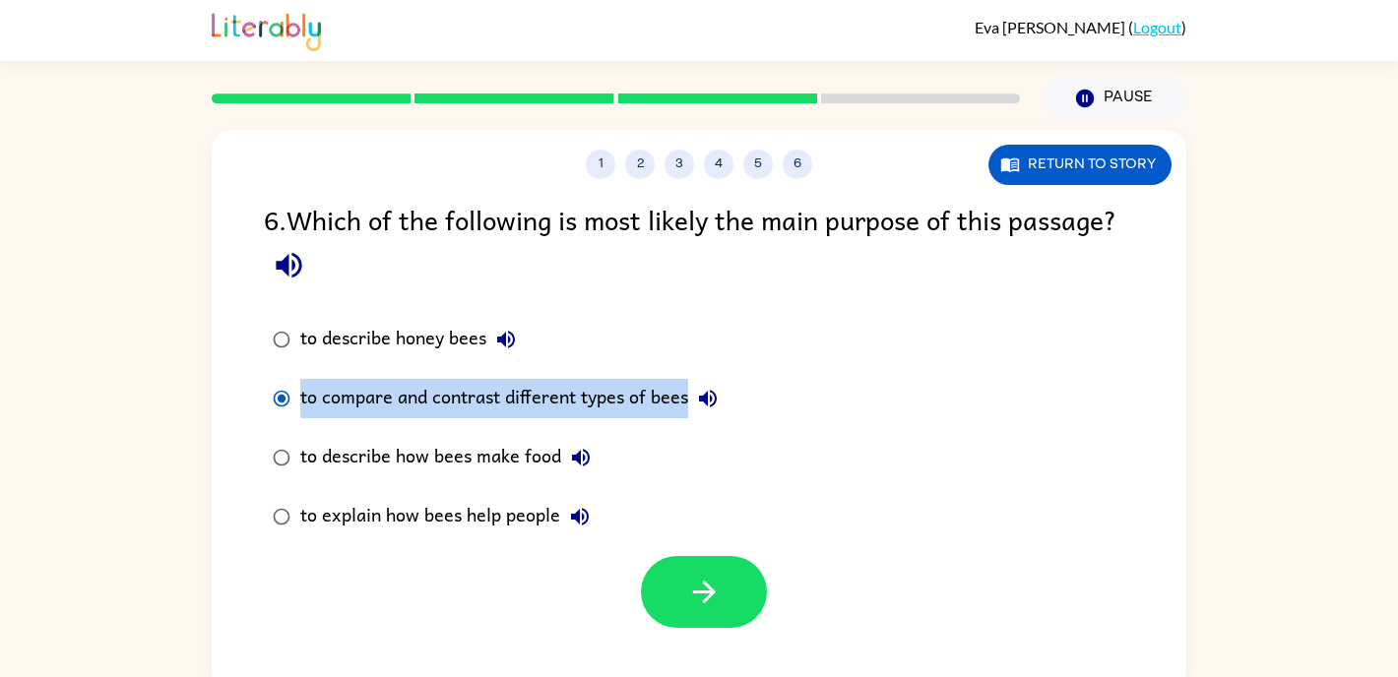
click at [286, 372] on label "to compare and contrast different types of bees" at bounding box center [495, 398] width 484 height 59
click at [696, 578] on icon "button" at bounding box center [704, 592] width 34 height 34
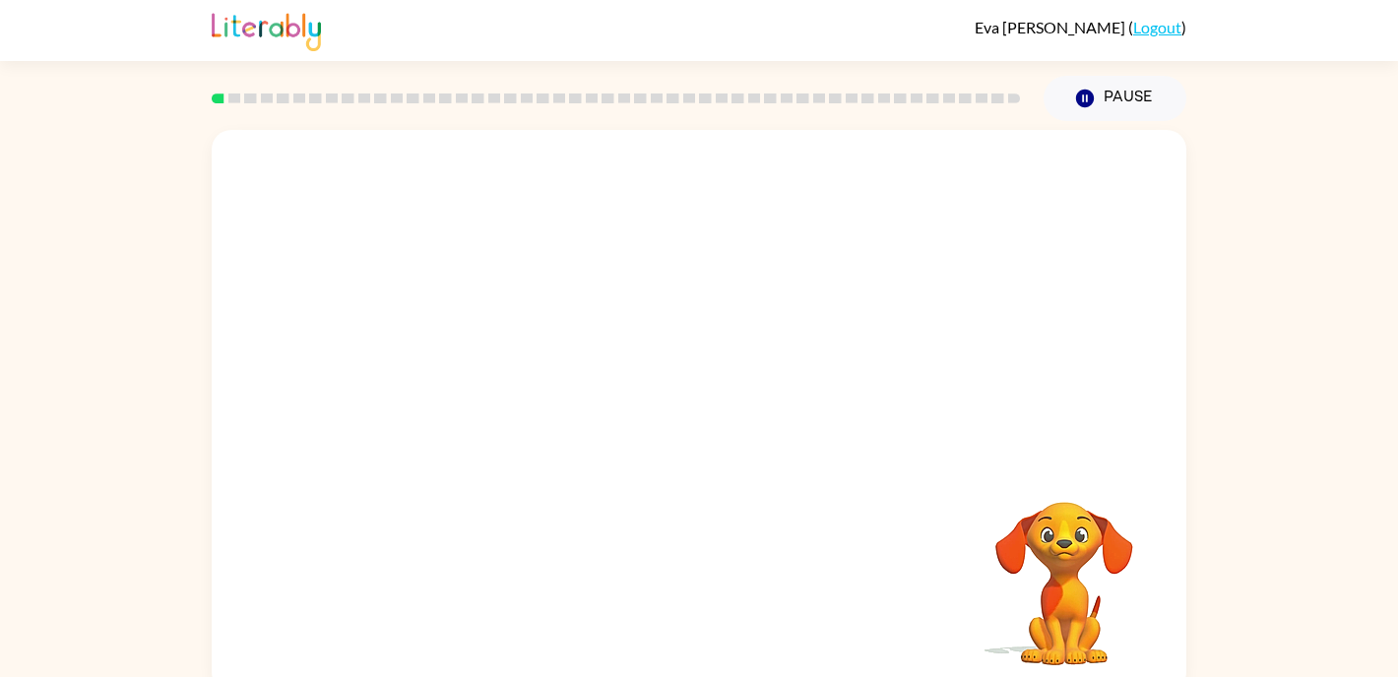
click at [700, 615] on div "Your browser must support playing .mp4 files to use Literably. Please try using…" at bounding box center [699, 411] width 975 height 562
click at [1076, 117] on button "Pause Pause" at bounding box center [1115, 98] width 143 height 45
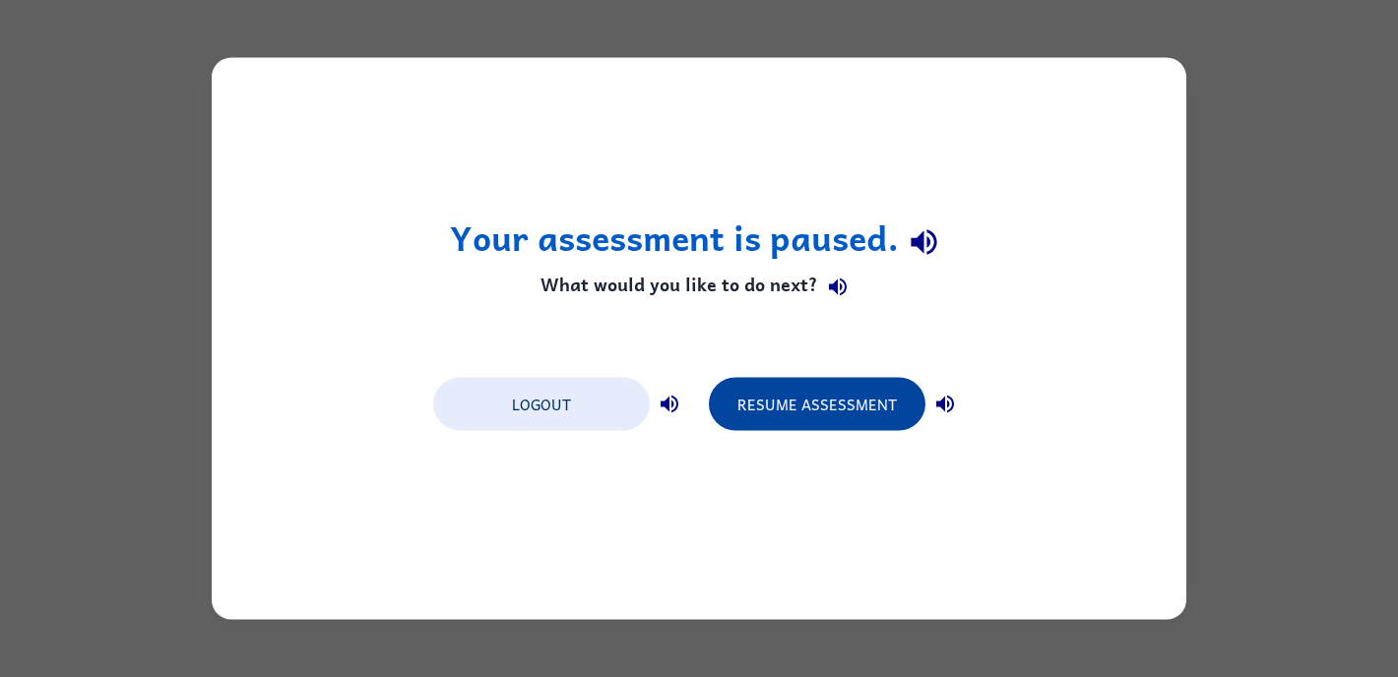
click at [851, 414] on button "Resume Assessment" at bounding box center [817, 404] width 217 height 53
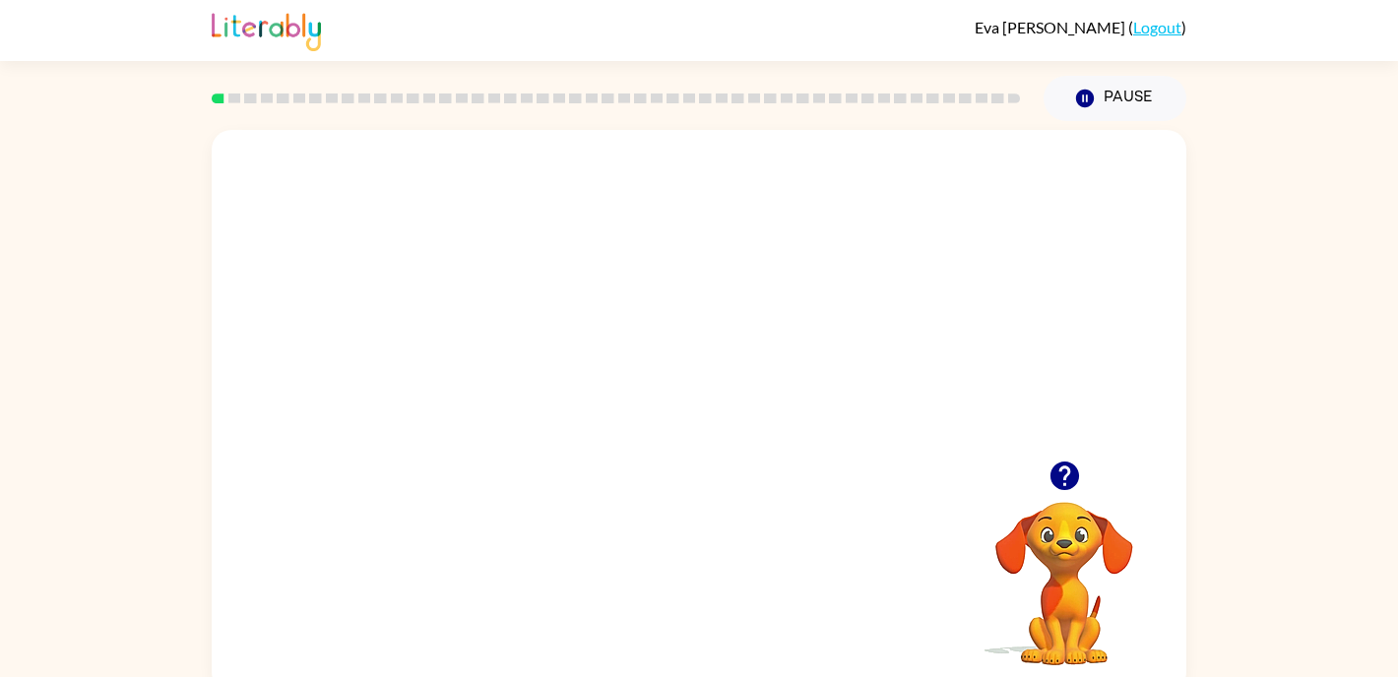
click at [800, 326] on video "Your browser must support playing .mp4 files to use Literably. Please try using…" at bounding box center [699, 295] width 975 height 331
click at [707, 451] on div at bounding box center [699, 421] width 126 height 72
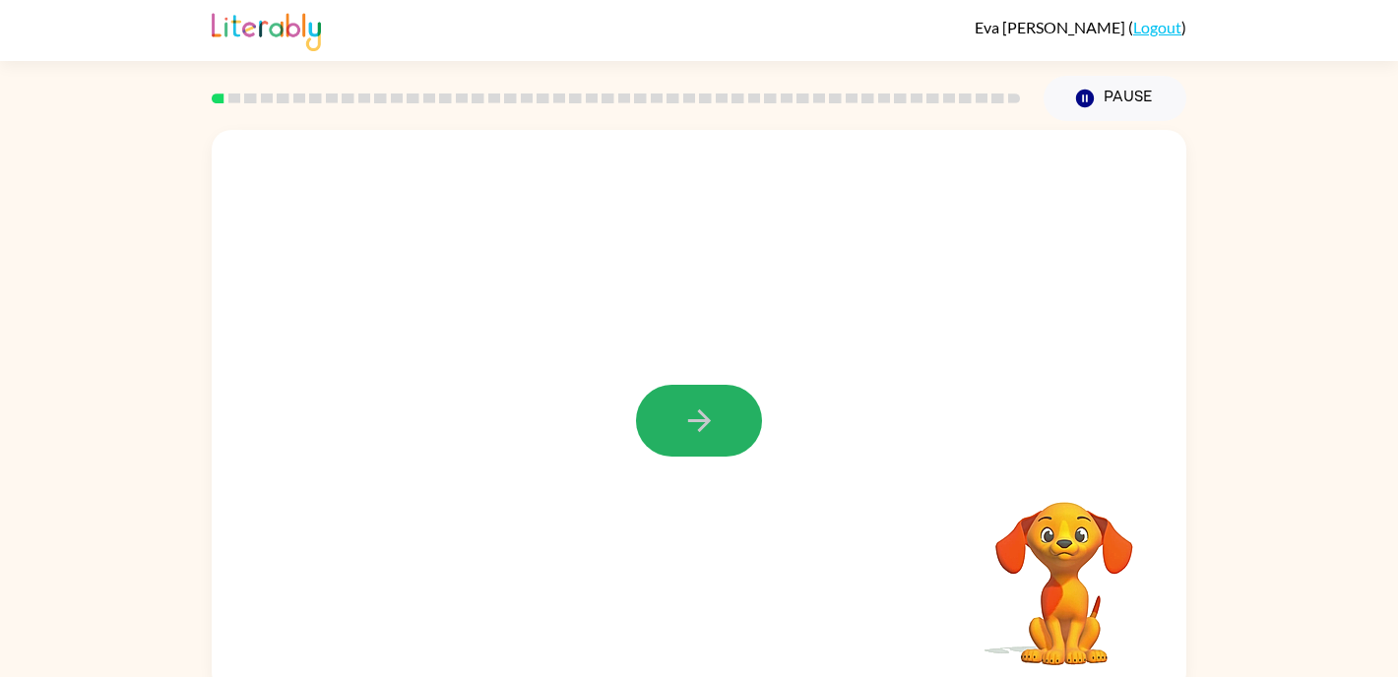
click at [694, 423] on icon "button" at bounding box center [699, 421] width 34 height 34
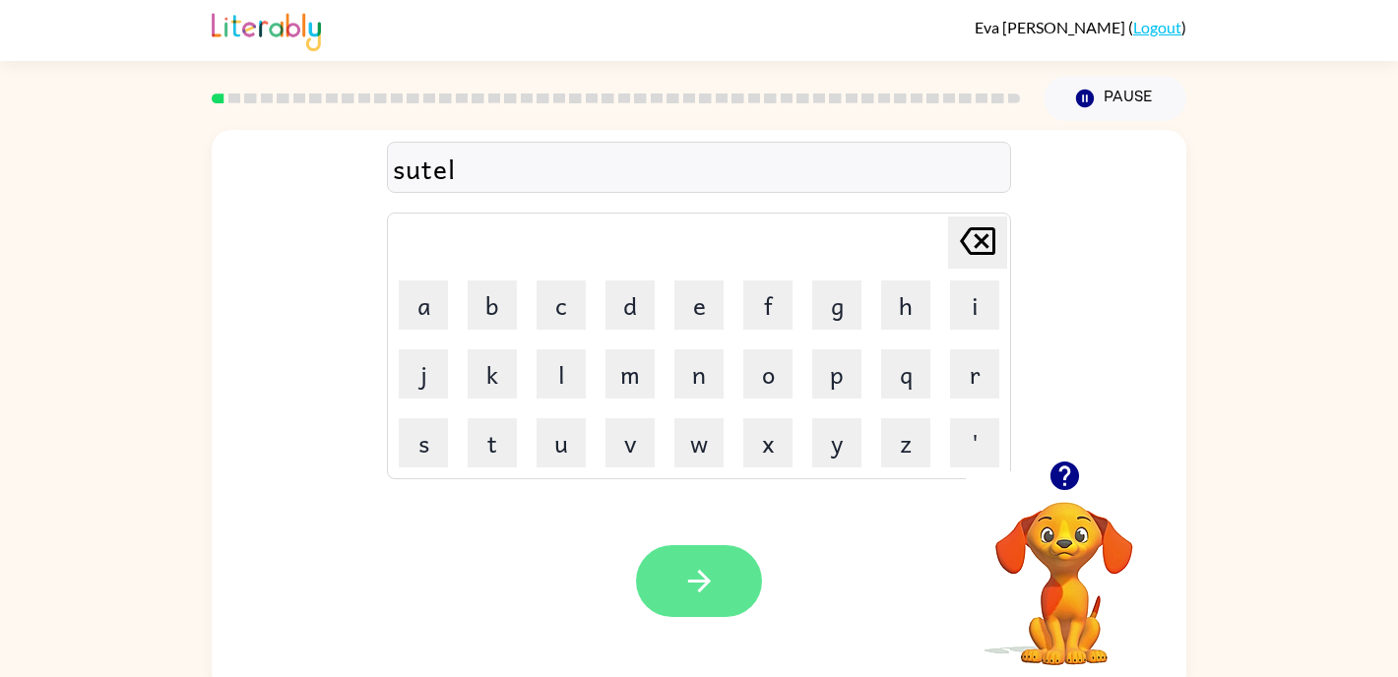
click at [665, 569] on button "button" at bounding box center [699, 581] width 126 height 72
click at [699, 585] on icon "button" at bounding box center [699, 581] width 34 height 34
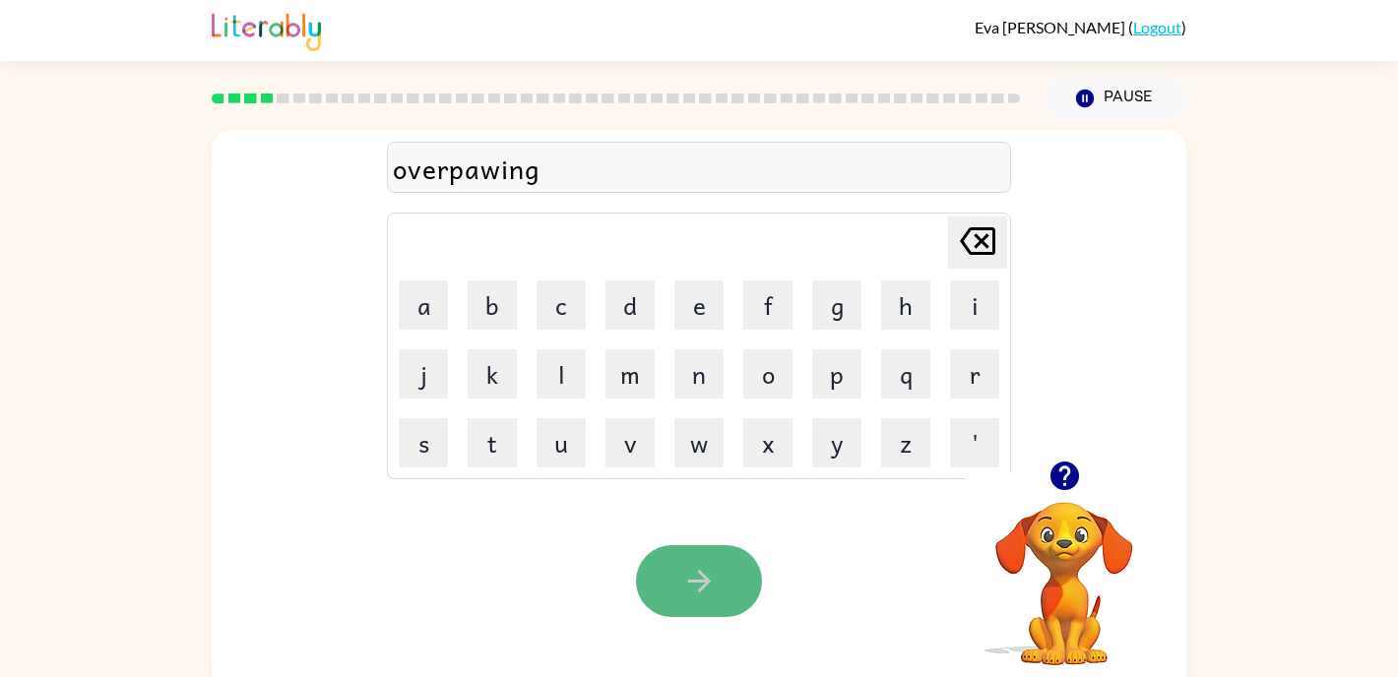
click at [725, 591] on button "button" at bounding box center [699, 581] width 126 height 72
click at [470, 171] on div "advadsig" at bounding box center [699, 168] width 612 height 41
click at [506, 164] on div "advadsig" at bounding box center [699, 168] width 612 height 41
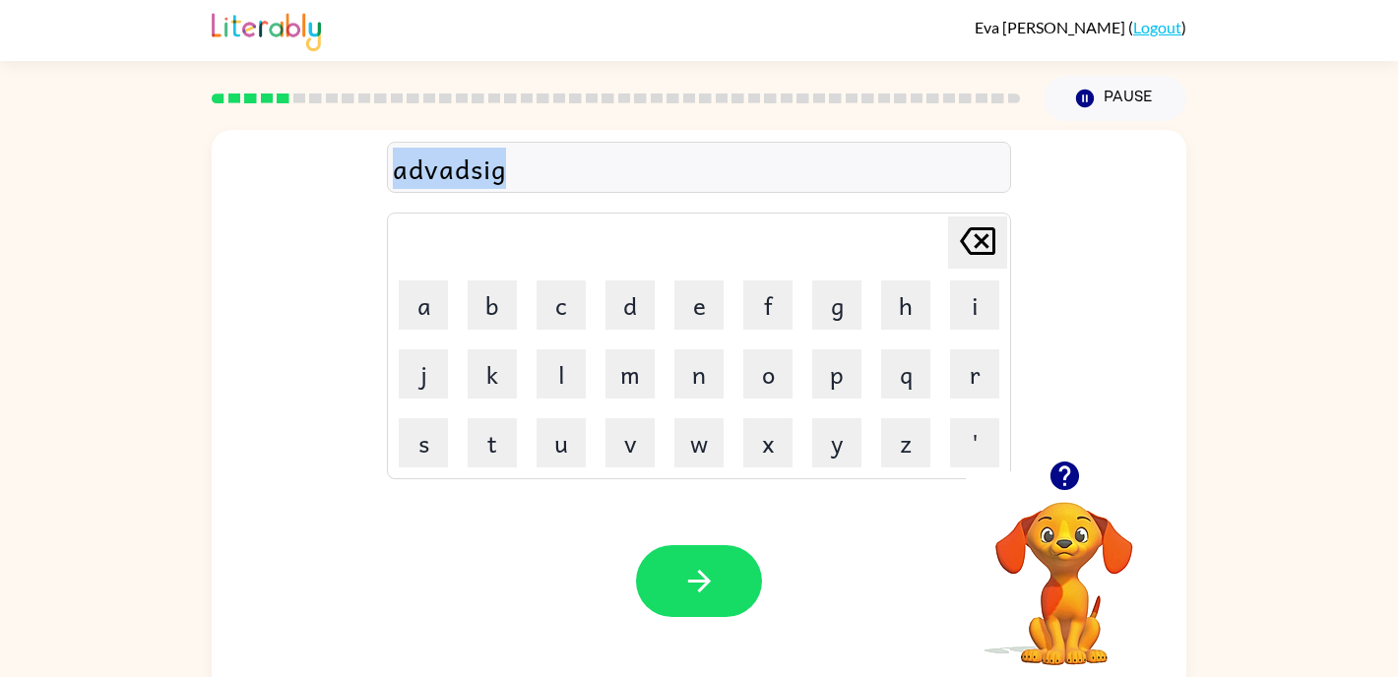
click at [506, 164] on div "advadsig" at bounding box center [699, 168] width 612 height 41
click at [660, 553] on button "button" at bounding box center [699, 581] width 126 height 72
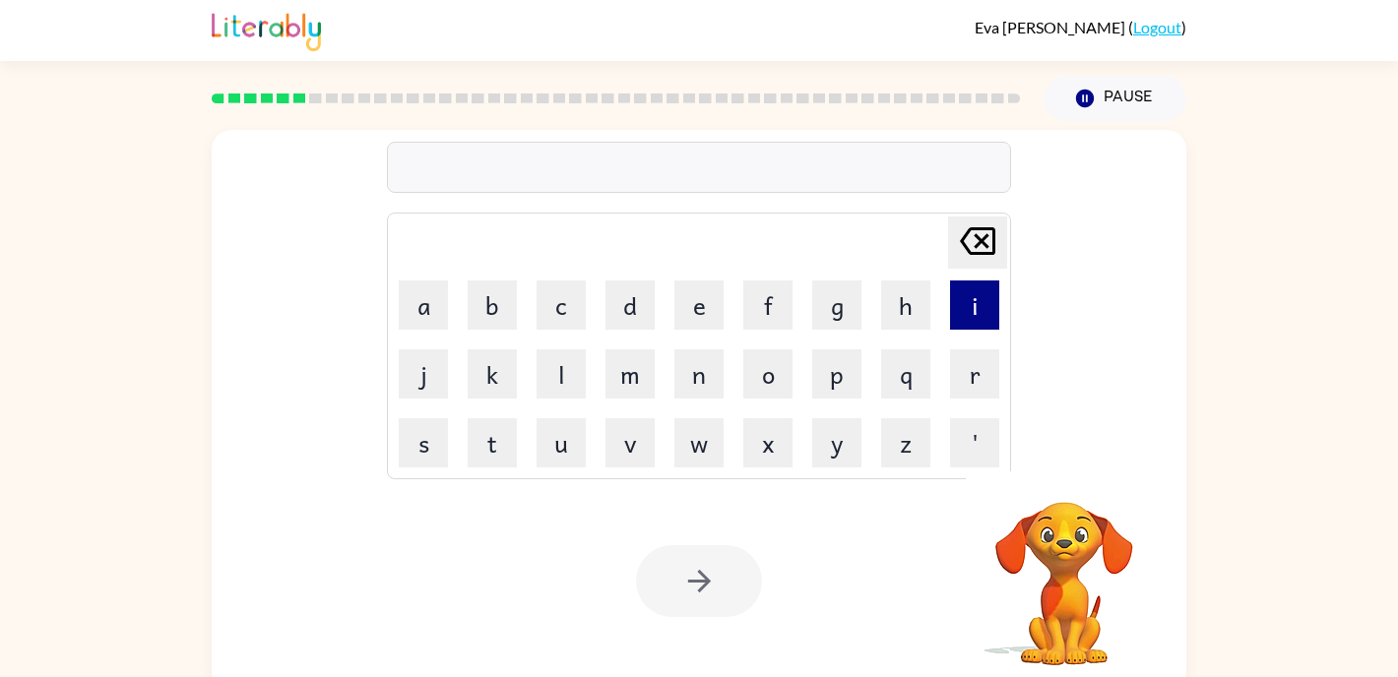
click at [972, 315] on button "i" at bounding box center [974, 305] width 49 height 49
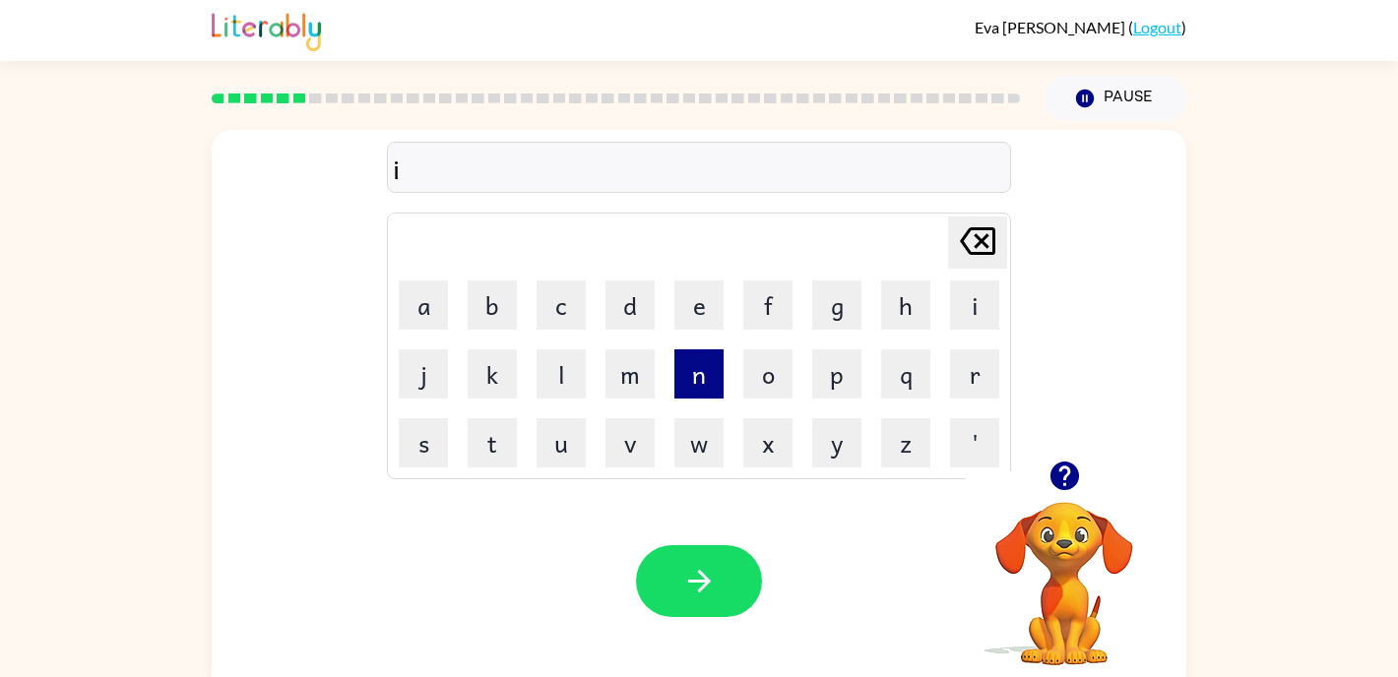
click at [683, 380] on button "n" at bounding box center [698, 373] width 49 height 49
click at [762, 367] on button "o" at bounding box center [767, 373] width 49 height 49
click at [966, 374] on button "r" at bounding box center [974, 373] width 49 height 49
click at [631, 384] on button "m" at bounding box center [629, 373] width 49 height 49
click at [976, 314] on button "i" at bounding box center [974, 305] width 49 height 49
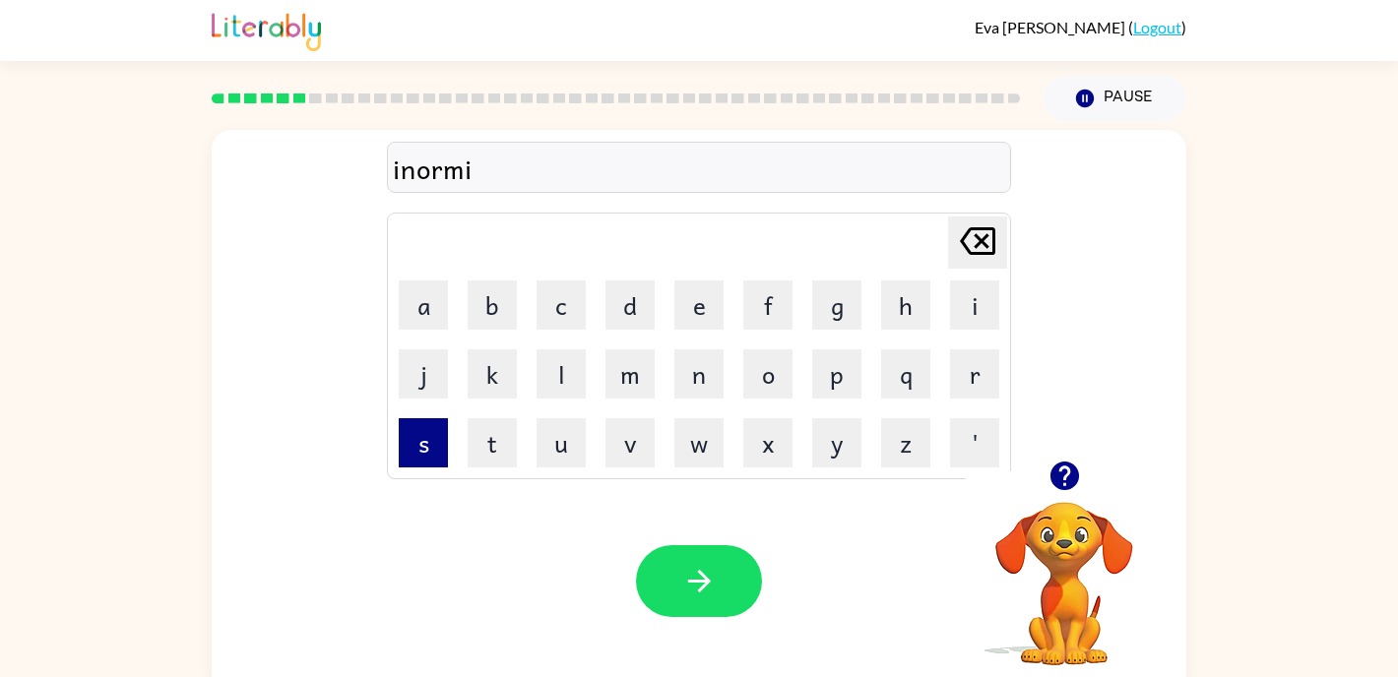
click at [437, 437] on button "s" at bounding box center [423, 442] width 49 height 49
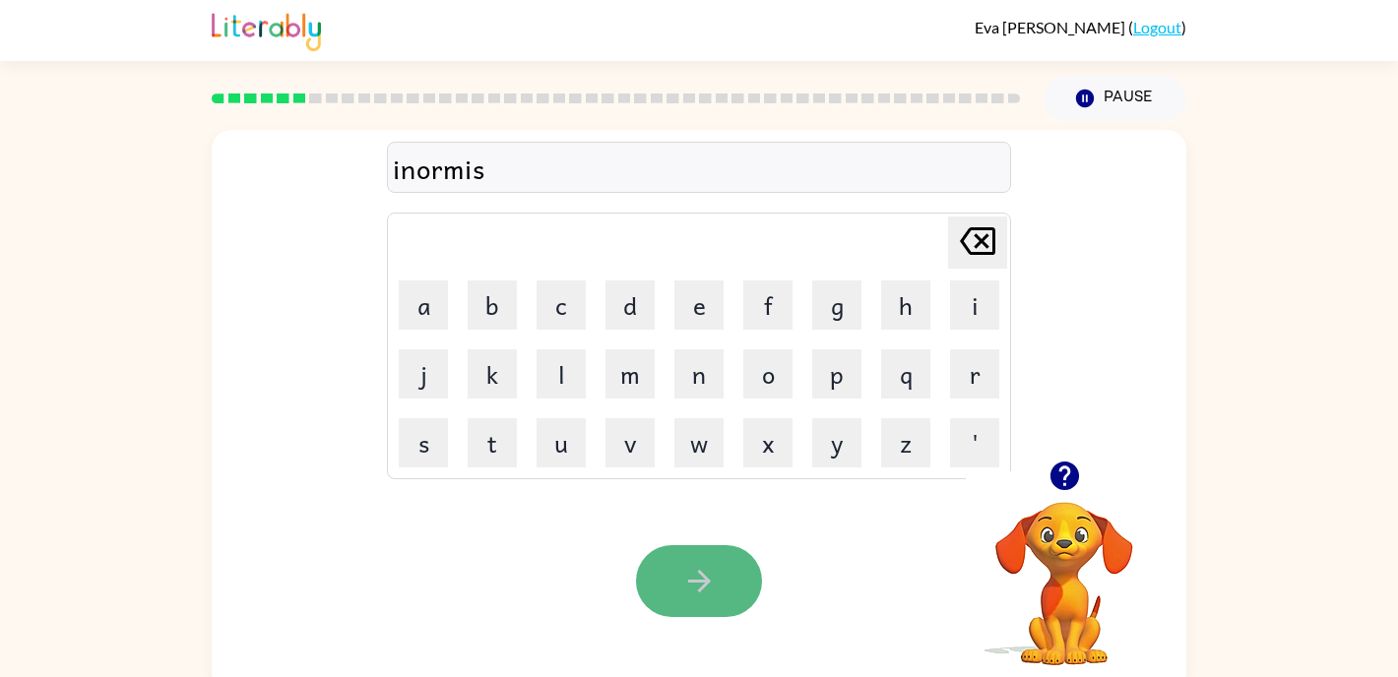
click at [725, 584] on button "button" at bounding box center [699, 581] width 126 height 72
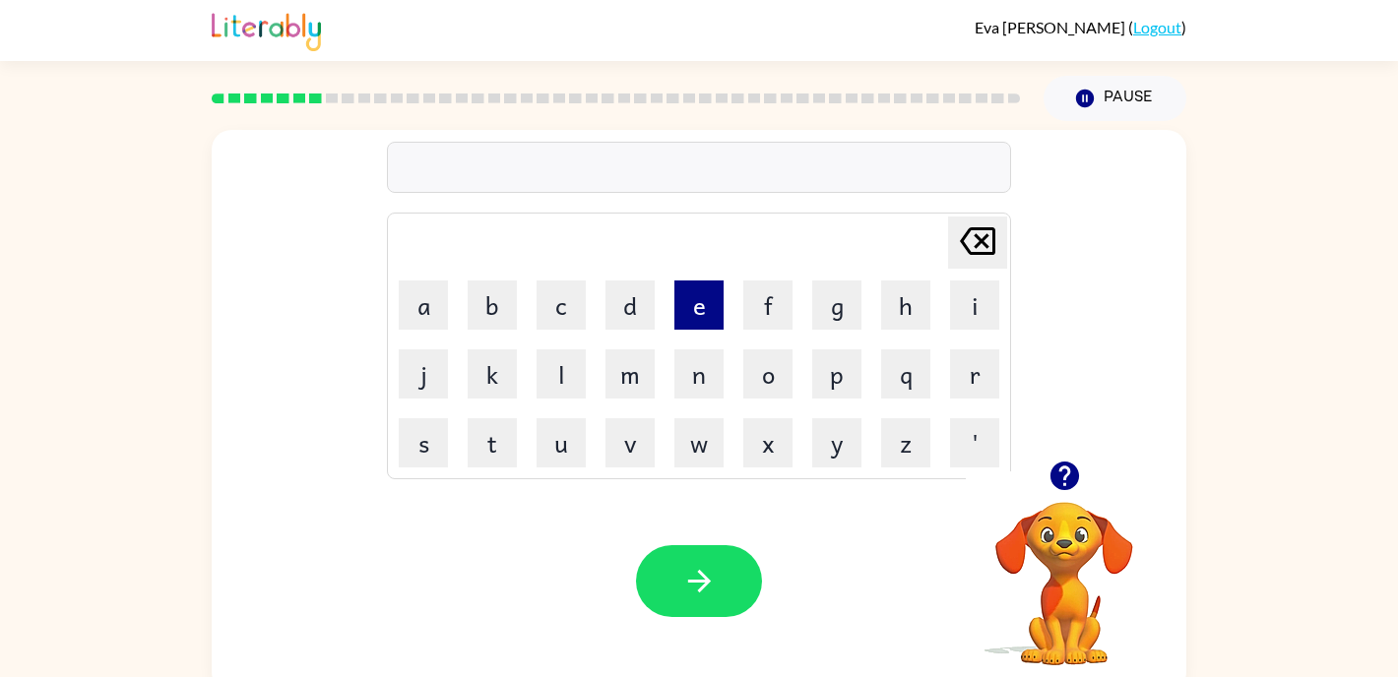
click at [702, 320] on button "e" at bounding box center [698, 305] width 49 height 49
click at [833, 328] on button "g" at bounding box center [836, 305] width 49 height 49
click at [988, 309] on button "i" at bounding box center [974, 305] width 49 height 49
click at [563, 324] on button "c" at bounding box center [561, 305] width 49 height 49
click at [434, 307] on button "a" at bounding box center [423, 305] width 49 height 49
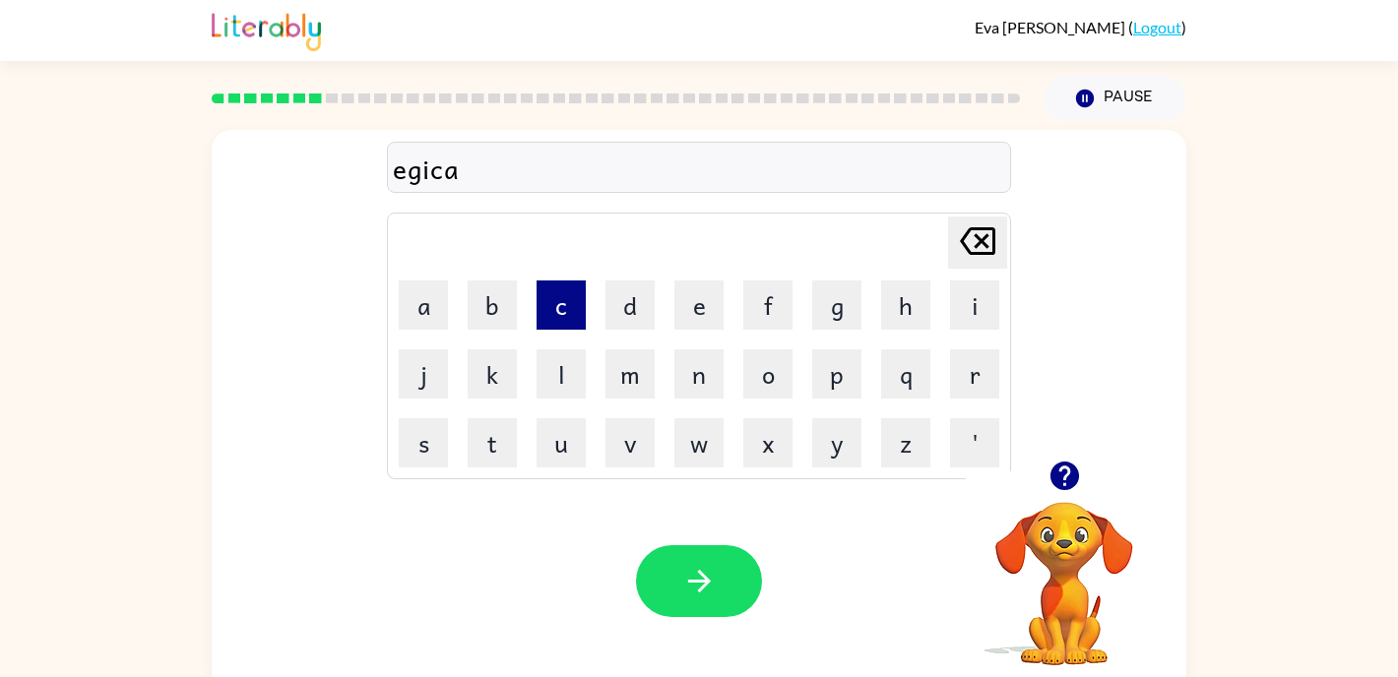
click at [559, 311] on button "c" at bounding box center [561, 305] width 49 height 49
click at [420, 303] on button "a" at bounding box center [423, 305] width 49 height 49
click at [966, 237] on icon "[PERSON_NAME] last character input" at bounding box center [977, 241] width 47 height 47
click at [487, 423] on button "t" at bounding box center [492, 442] width 49 height 49
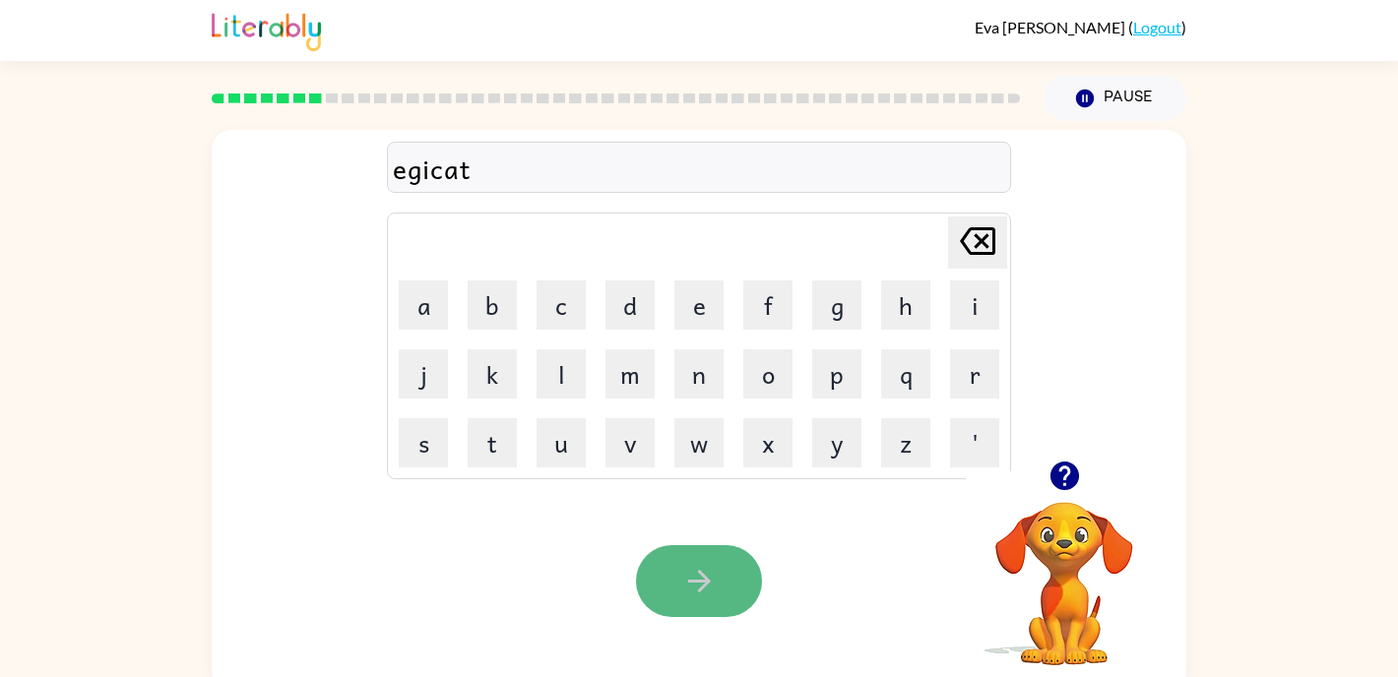
click at [697, 573] on icon "button" at bounding box center [699, 581] width 34 height 34
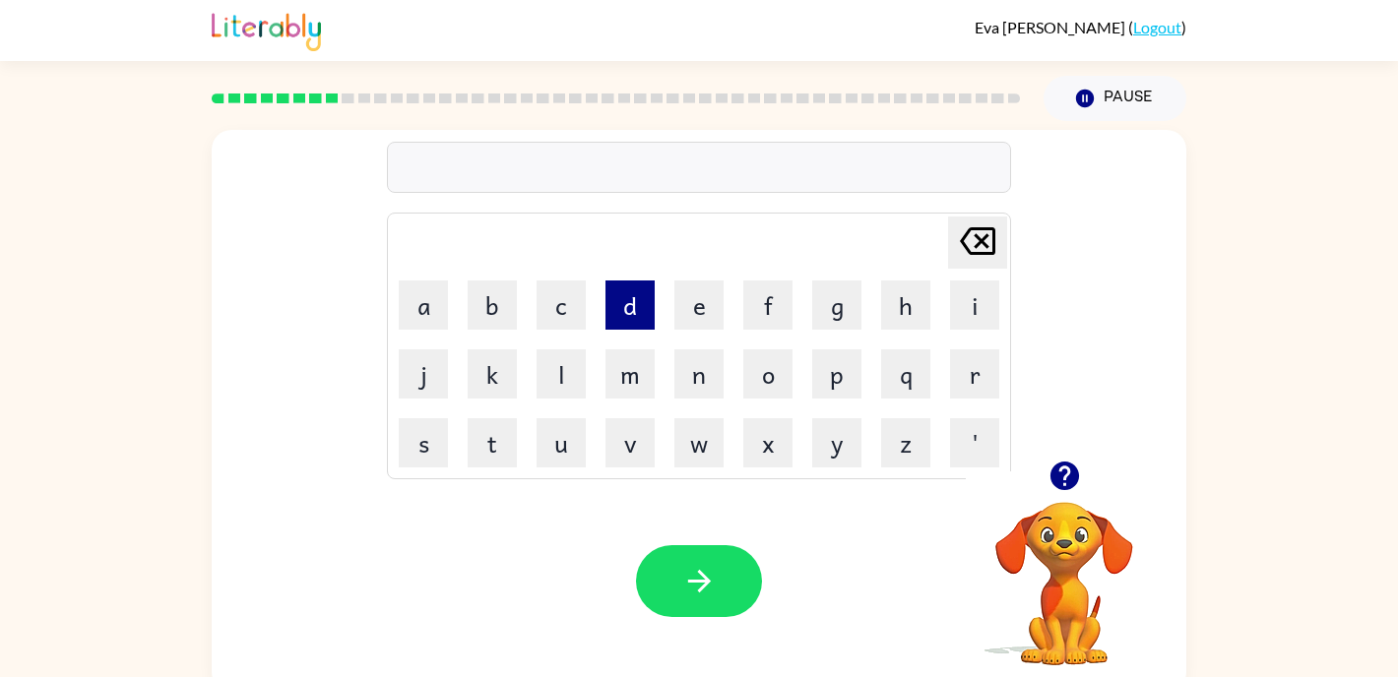
click at [641, 310] on button "d" at bounding box center [629, 305] width 49 height 49
click at [979, 374] on button "r" at bounding box center [974, 373] width 49 height 49
click at [776, 390] on button "o" at bounding box center [767, 373] width 49 height 49
click at [818, 377] on button "p" at bounding box center [836, 373] width 49 height 49
click at [985, 313] on button "i" at bounding box center [974, 305] width 49 height 49
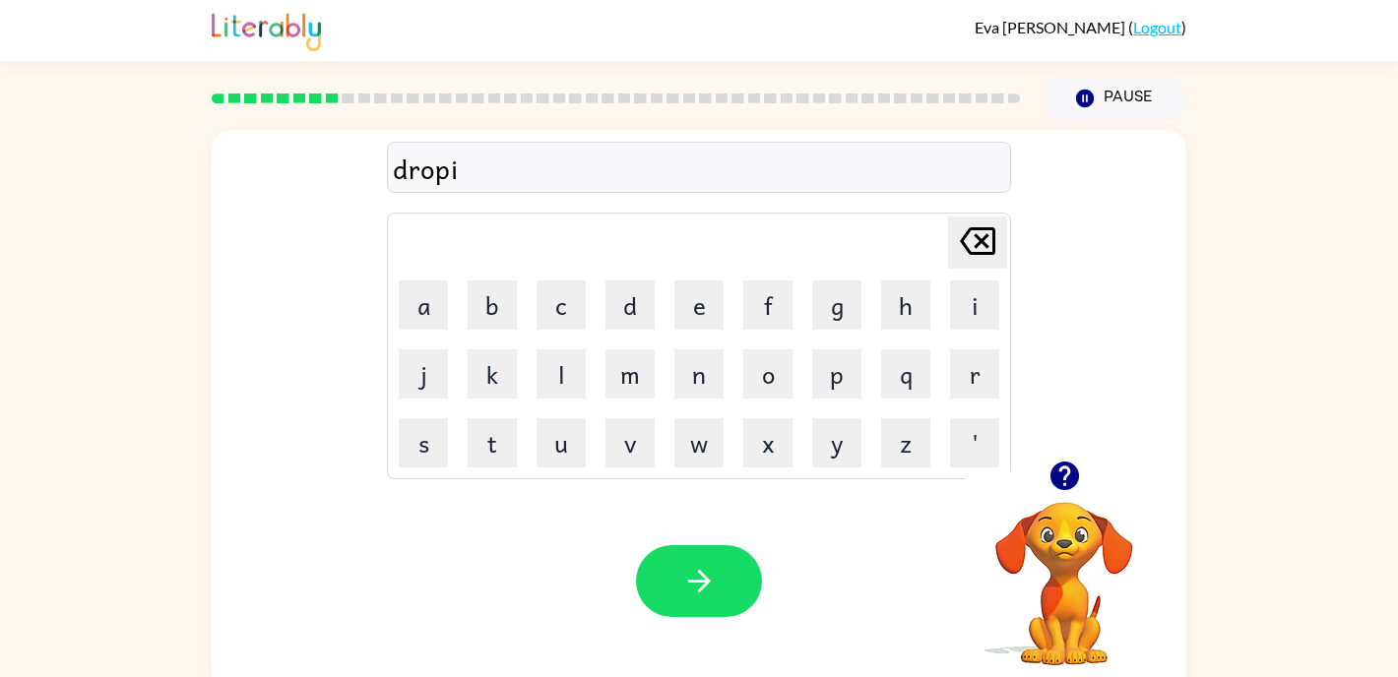
click at [706, 401] on td "n" at bounding box center [698, 374] width 67 height 67
click at [700, 384] on button "n" at bounding box center [698, 373] width 49 height 49
click at [824, 317] on button "g" at bounding box center [836, 305] width 49 height 49
click at [715, 565] on icon "button" at bounding box center [699, 581] width 34 height 34
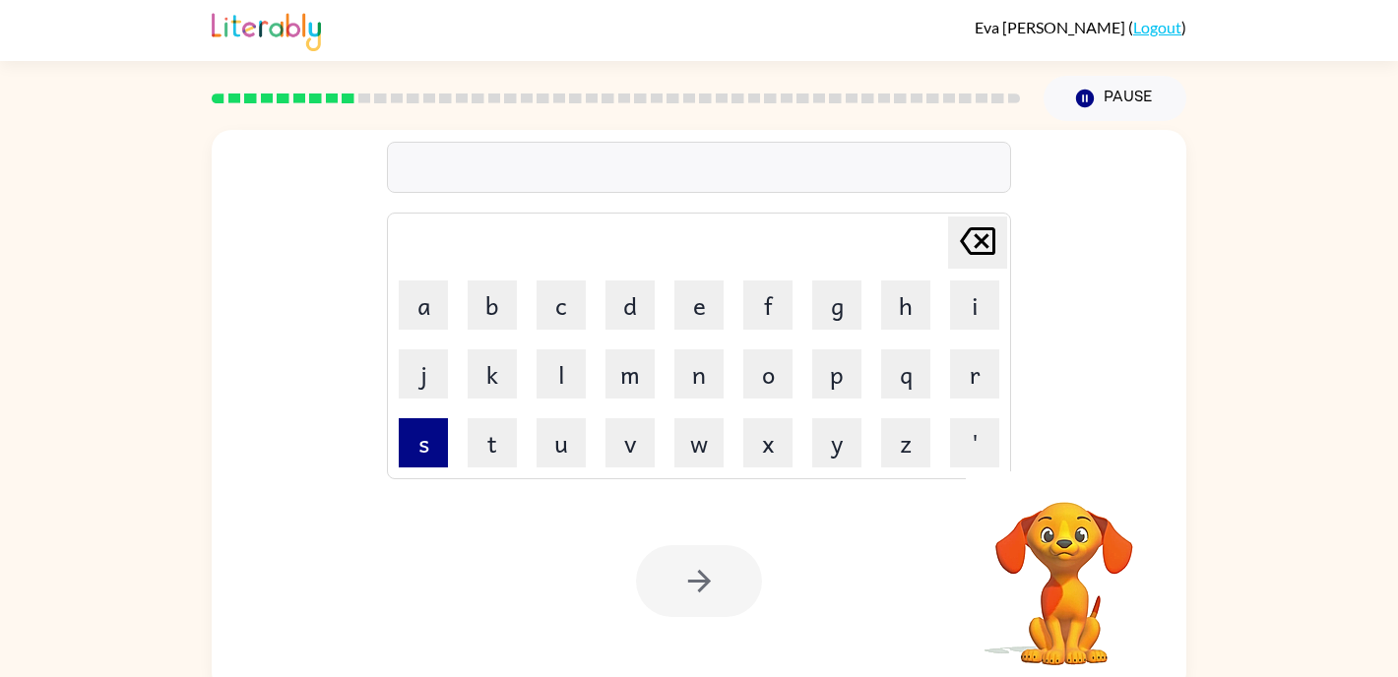
click at [437, 433] on button "s" at bounding box center [423, 442] width 49 height 49
click at [549, 321] on button "c" at bounding box center [561, 305] width 49 height 49
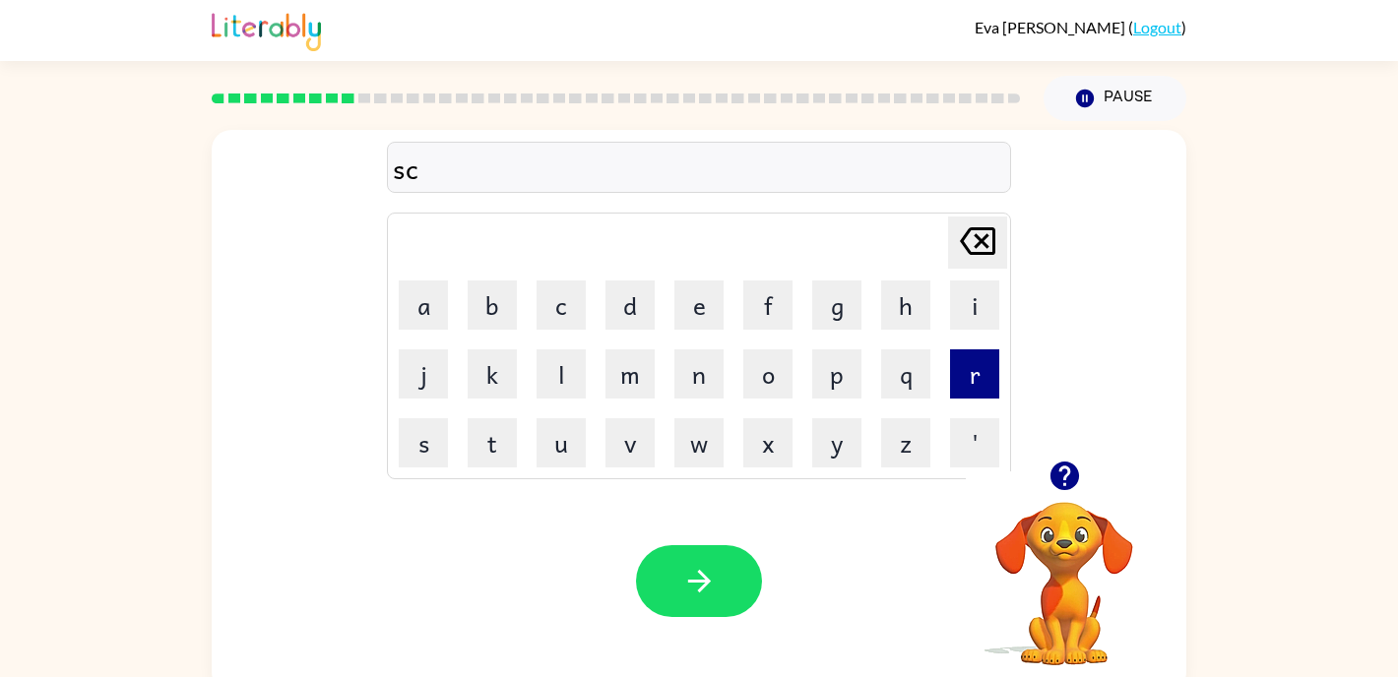
click at [987, 363] on button "r" at bounding box center [974, 373] width 49 height 49
click at [979, 306] on button "i" at bounding box center [974, 305] width 49 height 49
click at [493, 312] on button "b" at bounding box center [492, 305] width 49 height 49
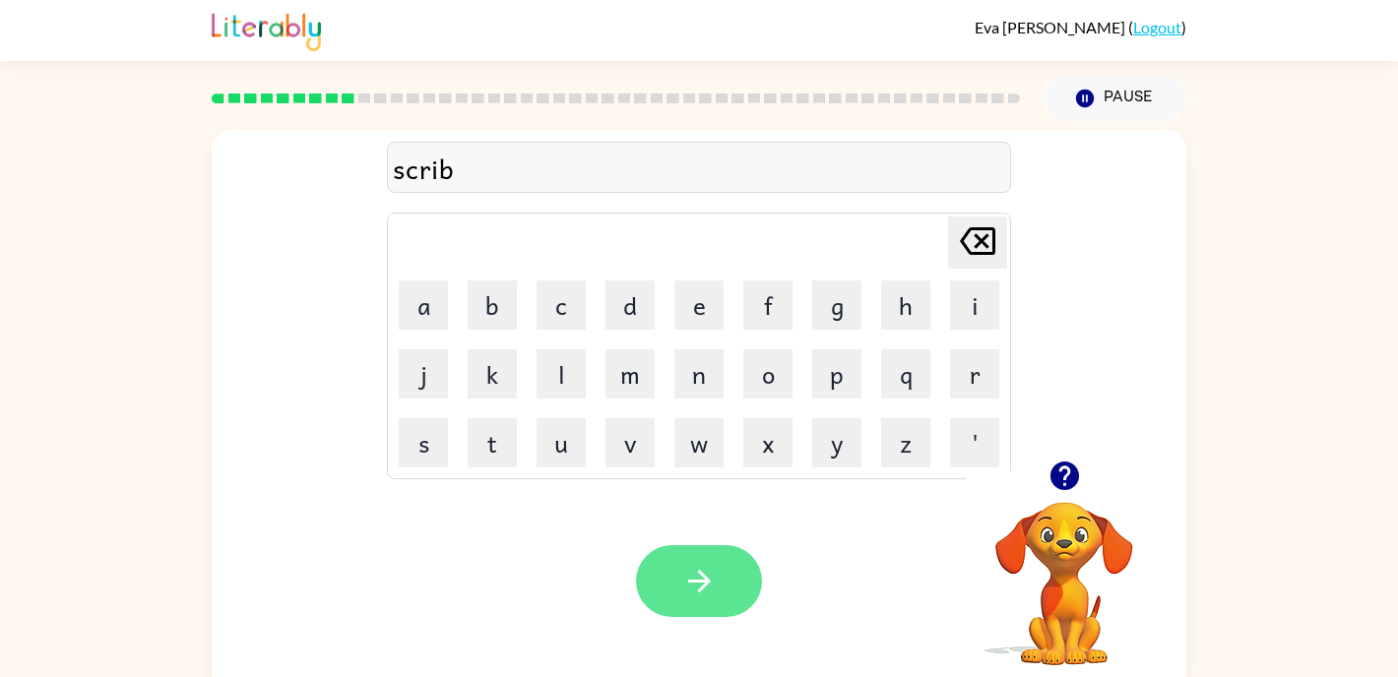
click at [710, 555] on button "button" at bounding box center [699, 581] width 126 height 72
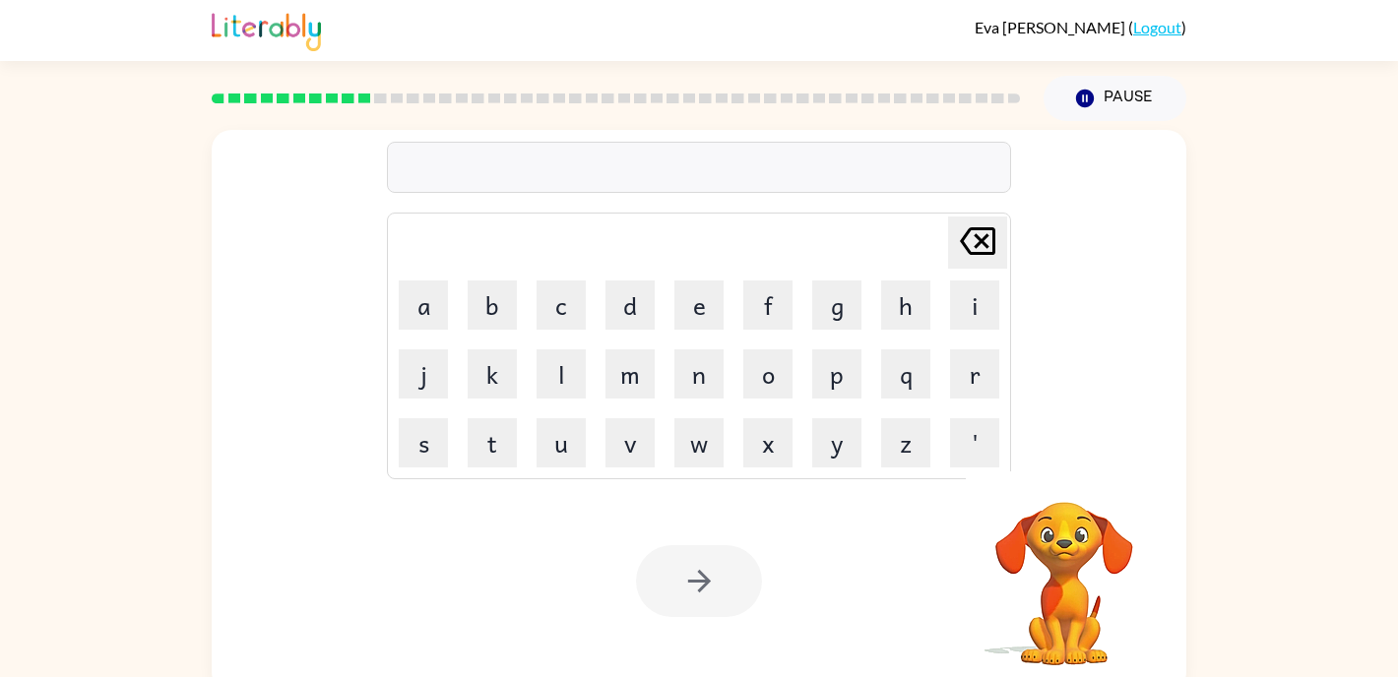
click at [396, 427] on td "s" at bounding box center [423, 443] width 67 height 67
click at [413, 437] on button "s" at bounding box center [423, 442] width 49 height 49
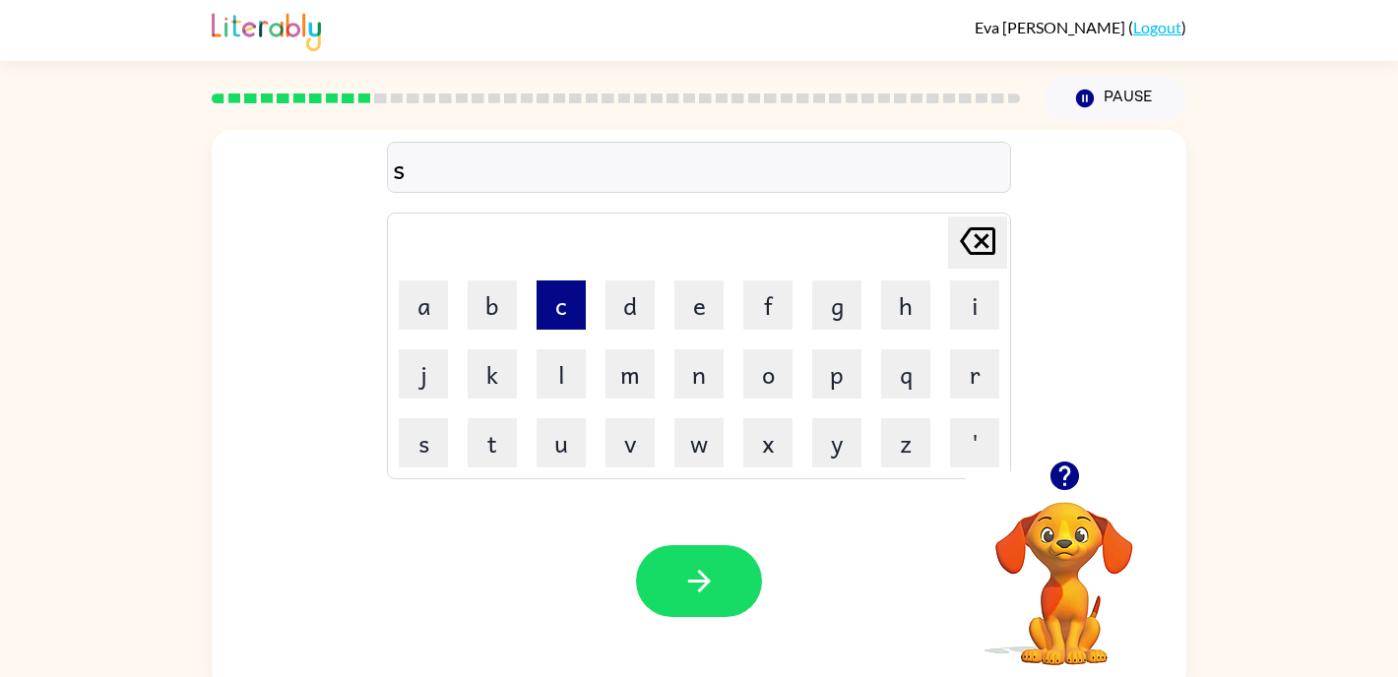
click at [571, 302] on button "c" at bounding box center [561, 305] width 49 height 49
click at [967, 361] on button "r" at bounding box center [974, 373] width 49 height 49
click at [962, 327] on button "i" at bounding box center [974, 305] width 49 height 49
click at [692, 393] on button "n" at bounding box center [698, 373] width 49 height 49
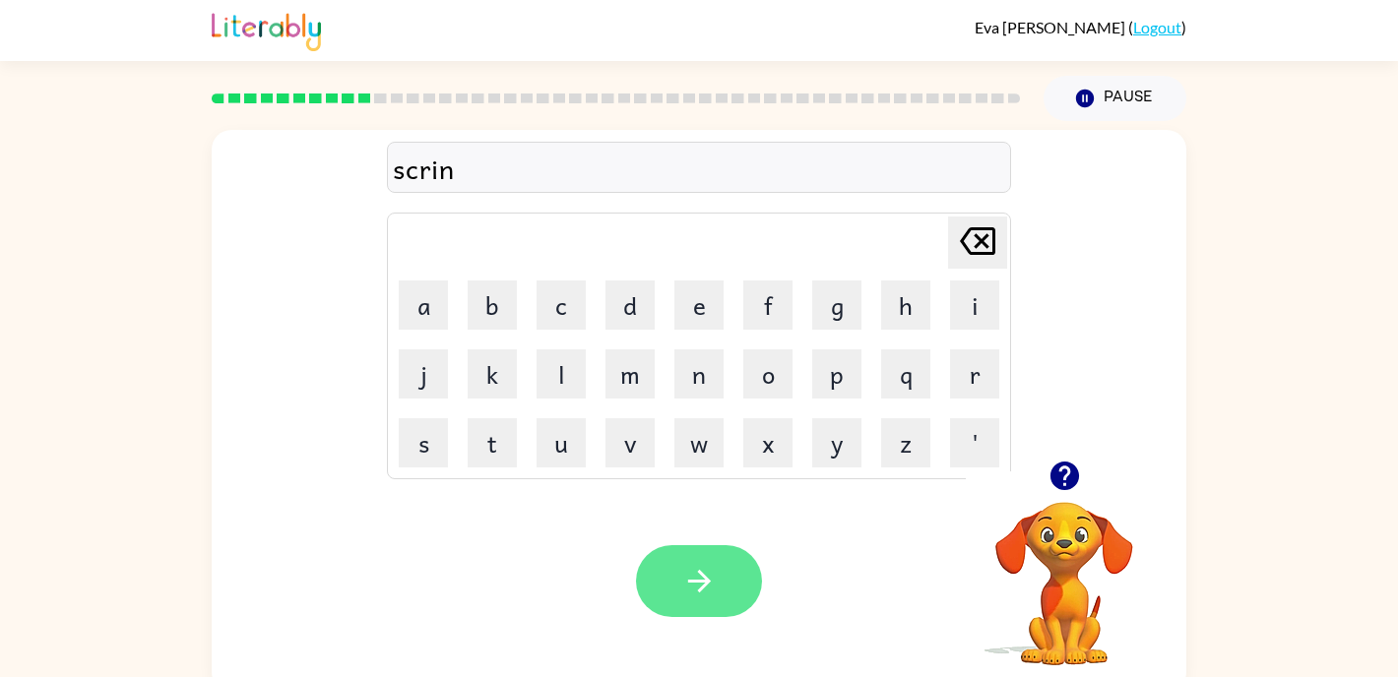
click at [729, 562] on button "button" at bounding box center [699, 581] width 126 height 72
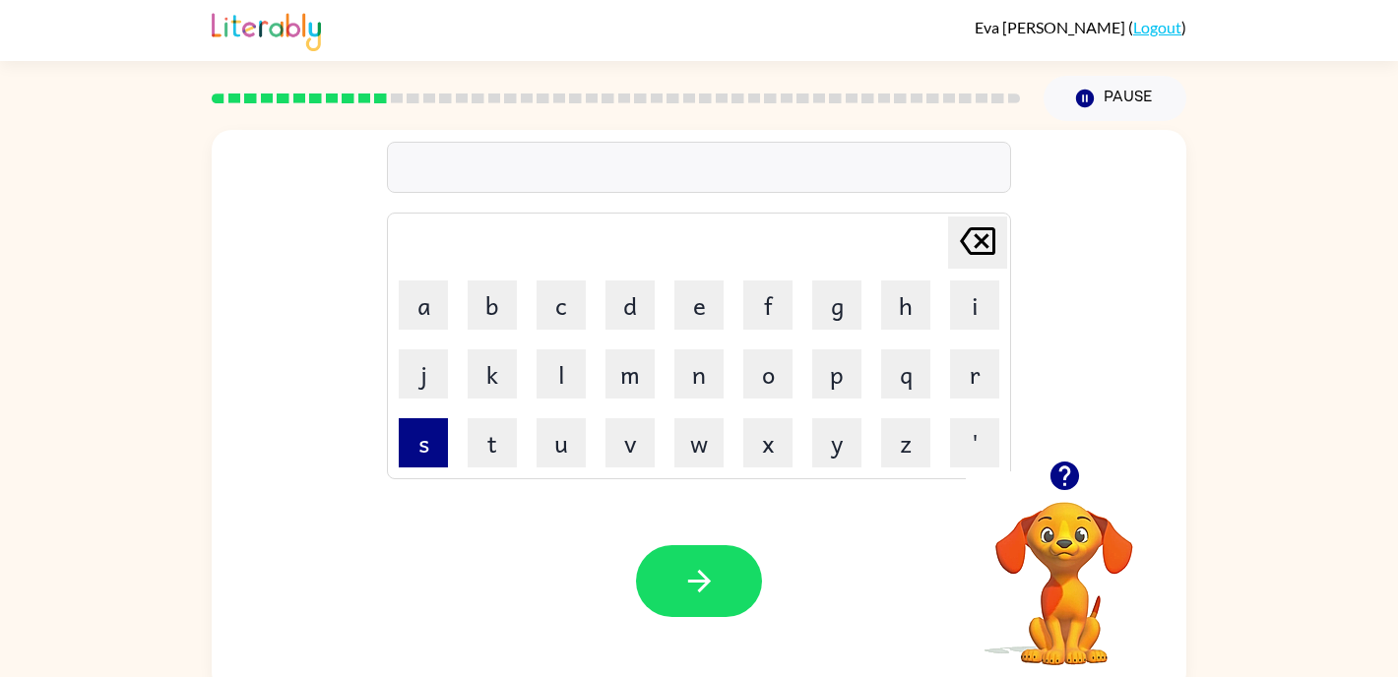
click at [433, 442] on button "s" at bounding box center [423, 442] width 49 height 49
click at [574, 328] on button "c" at bounding box center [561, 305] width 49 height 49
click at [966, 352] on button "r" at bounding box center [974, 373] width 49 height 49
click at [980, 308] on button "i" at bounding box center [974, 305] width 49 height 49
click at [510, 310] on button "b" at bounding box center [492, 305] width 49 height 49
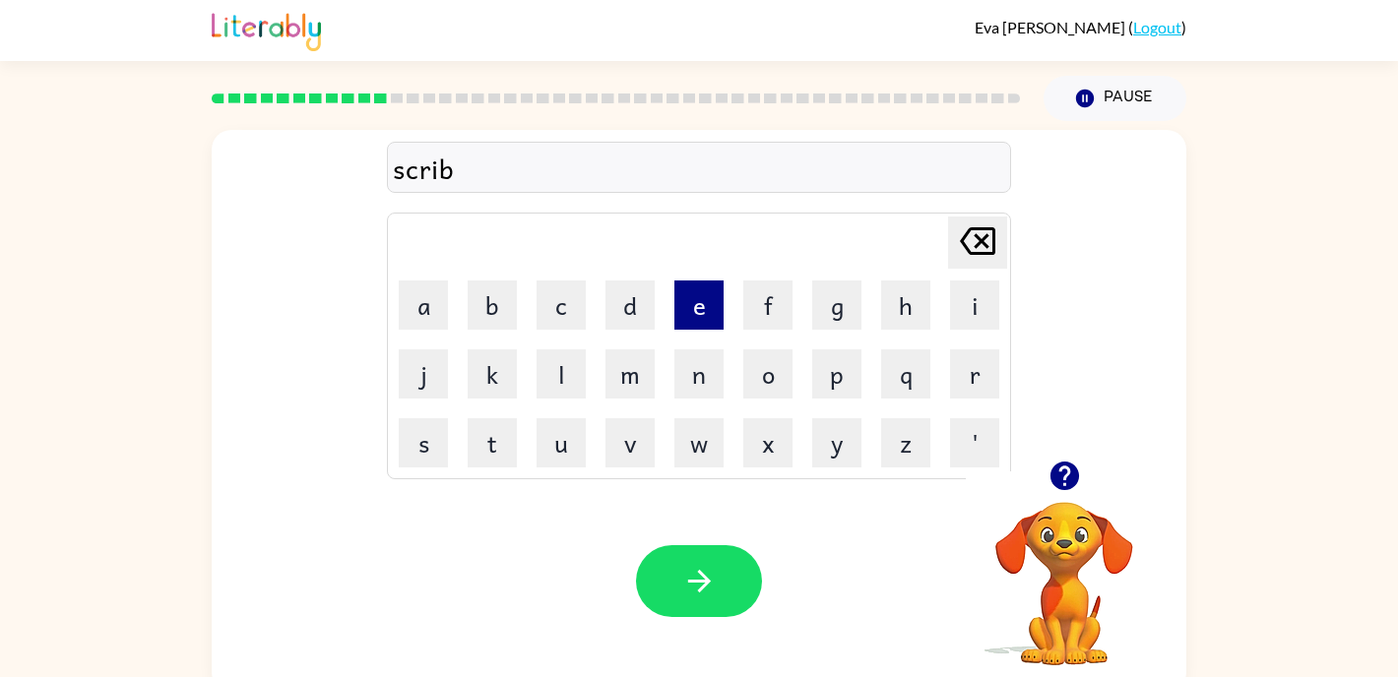
click at [710, 304] on button "e" at bounding box center [698, 305] width 49 height 49
click at [568, 366] on button "l" at bounding box center [561, 373] width 49 height 49
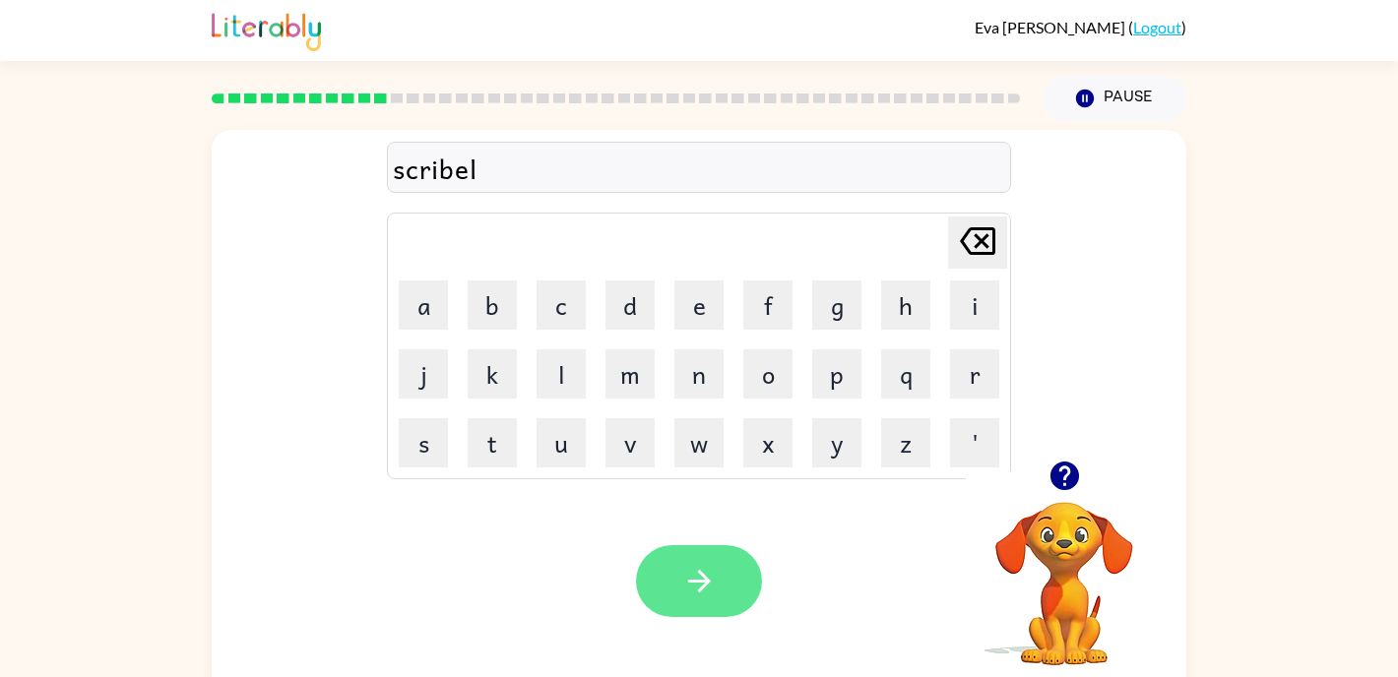
click at [687, 574] on icon "button" at bounding box center [699, 581] width 34 height 34
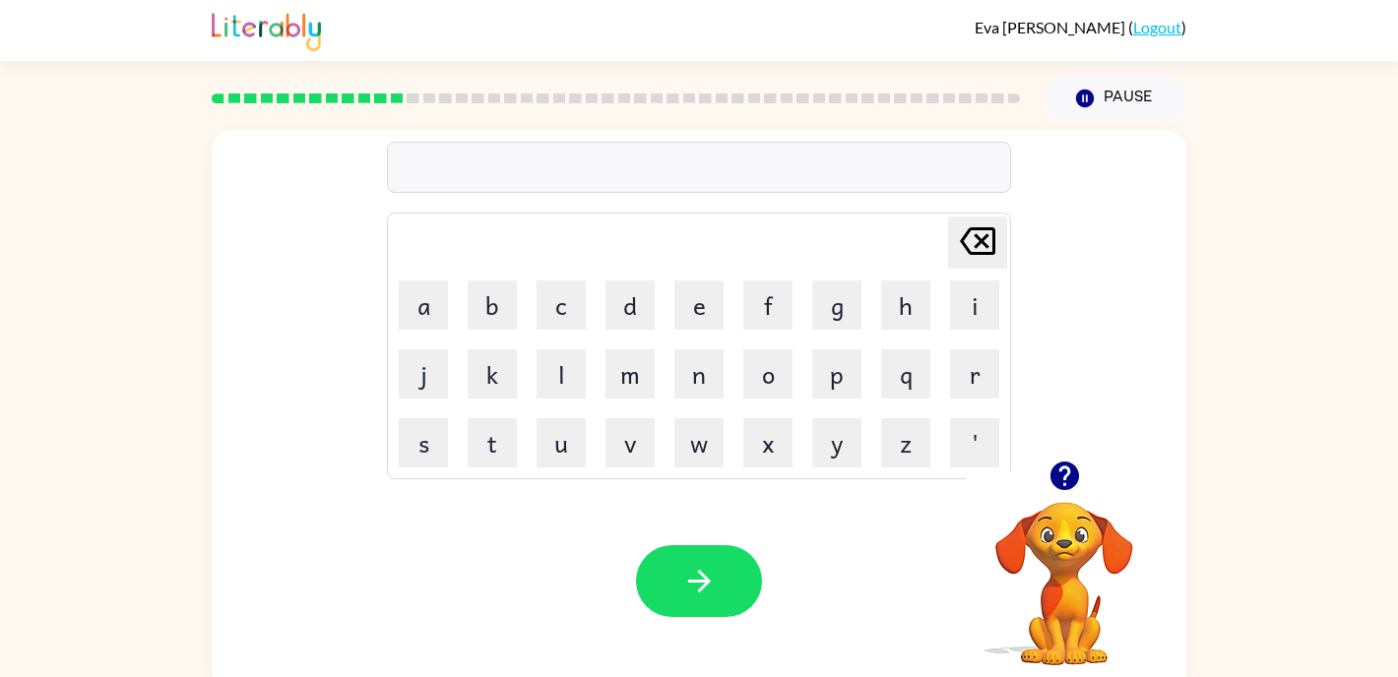
click at [1142, 124] on div "Pause Pause" at bounding box center [1115, 98] width 166 height 69
click at [1136, 102] on button "Pause Pause" at bounding box center [1115, 98] width 143 height 45
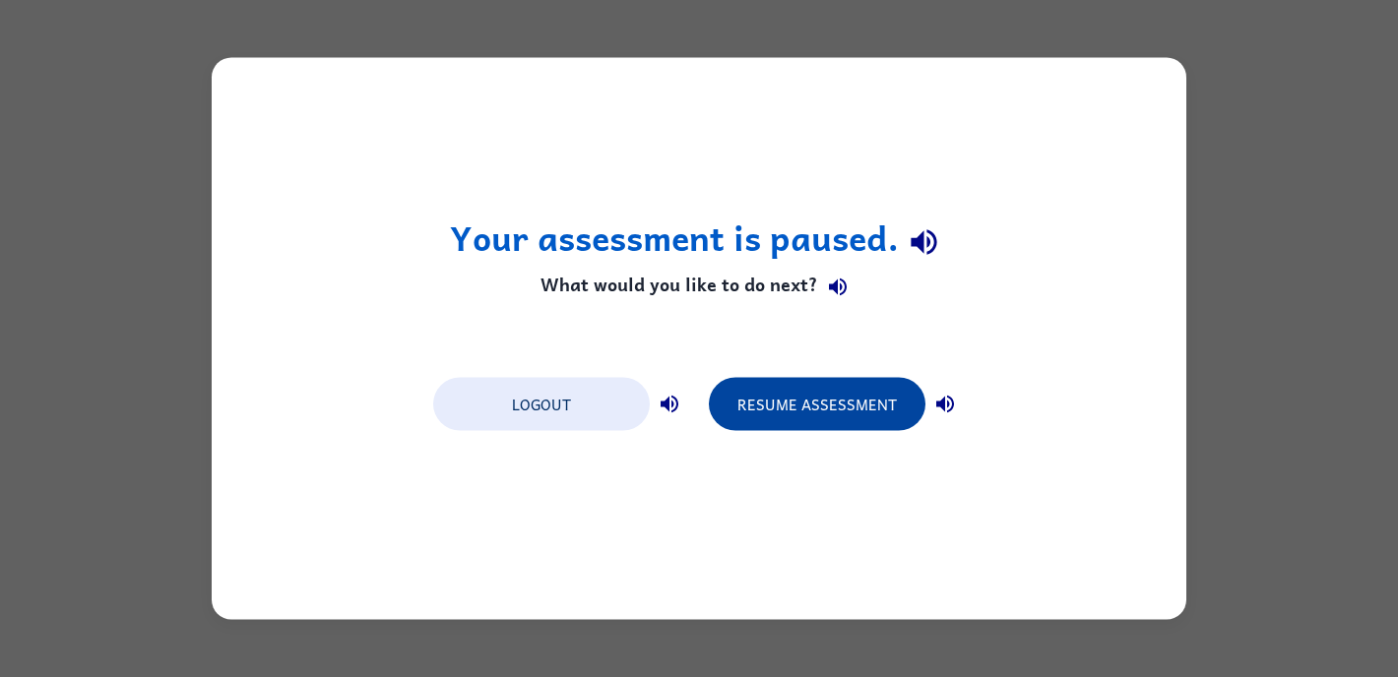
click at [869, 401] on button "Resume Assessment" at bounding box center [817, 404] width 217 height 53
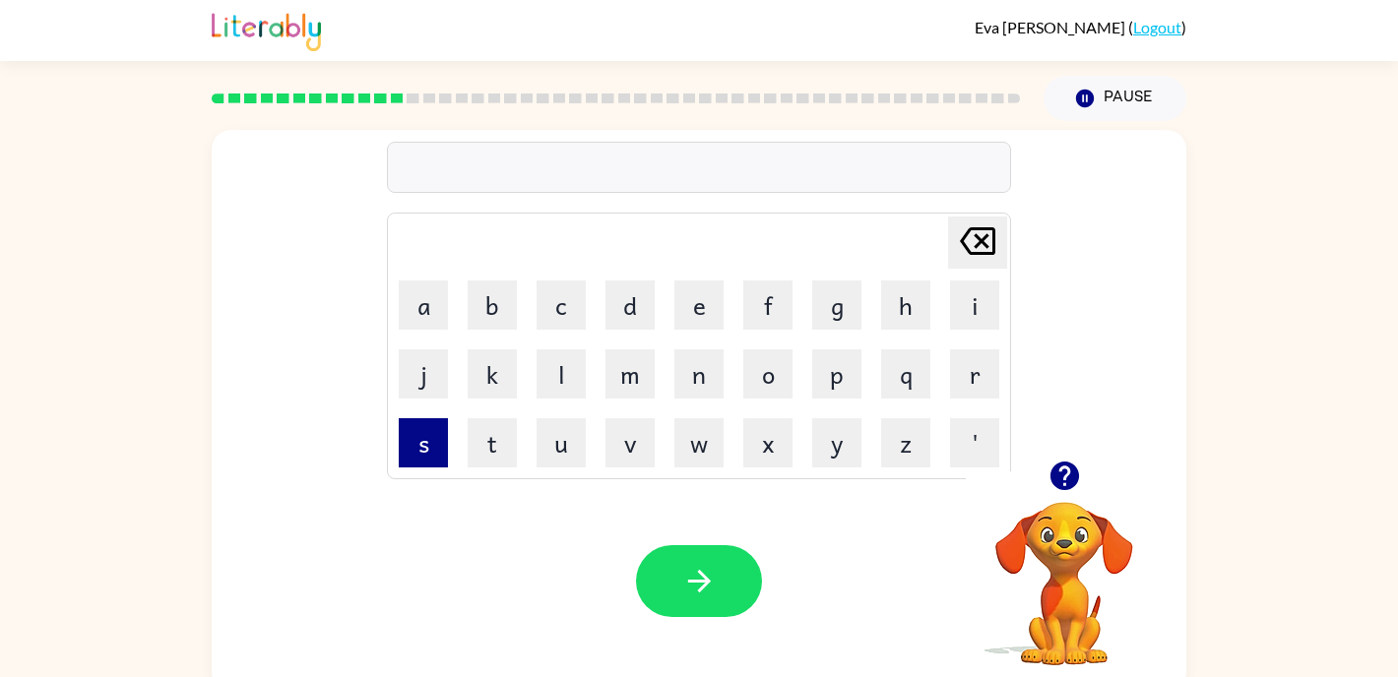
click at [432, 444] on button "s" at bounding box center [423, 442] width 49 height 49
click at [571, 320] on button "c" at bounding box center [561, 305] width 49 height 49
click at [990, 377] on button "r" at bounding box center [974, 373] width 49 height 49
click at [742, 382] on td "o" at bounding box center [767, 374] width 67 height 67
click at [752, 382] on button "o" at bounding box center [767, 373] width 49 height 49
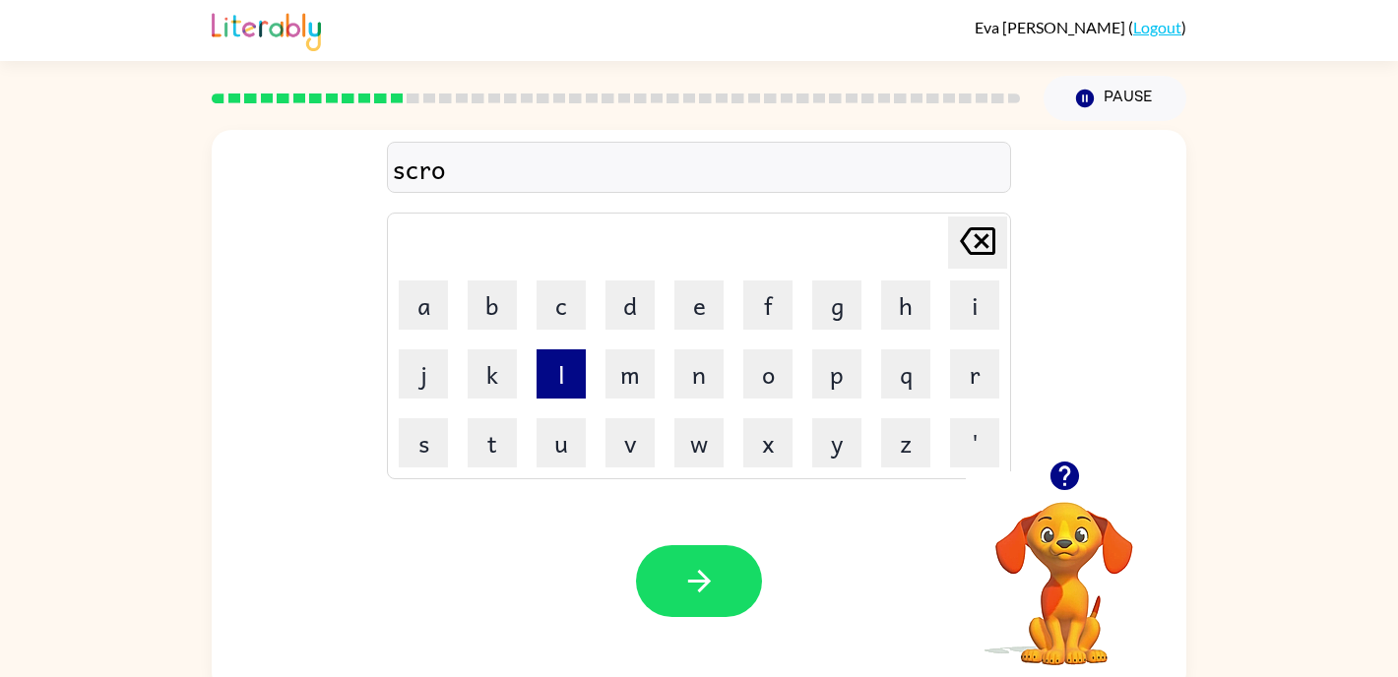
click at [561, 388] on button "l" at bounding box center [561, 373] width 49 height 49
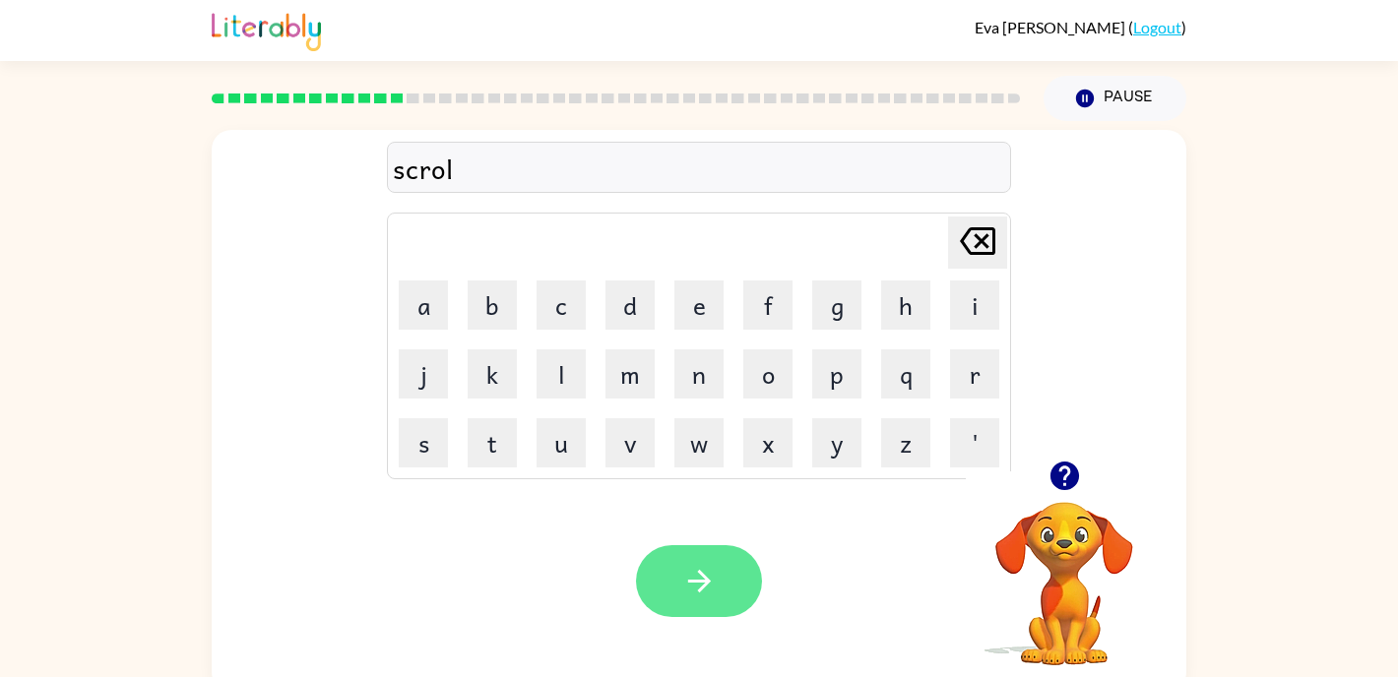
click at [654, 580] on button "button" at bounding box center [699, 581] width 126 height 72
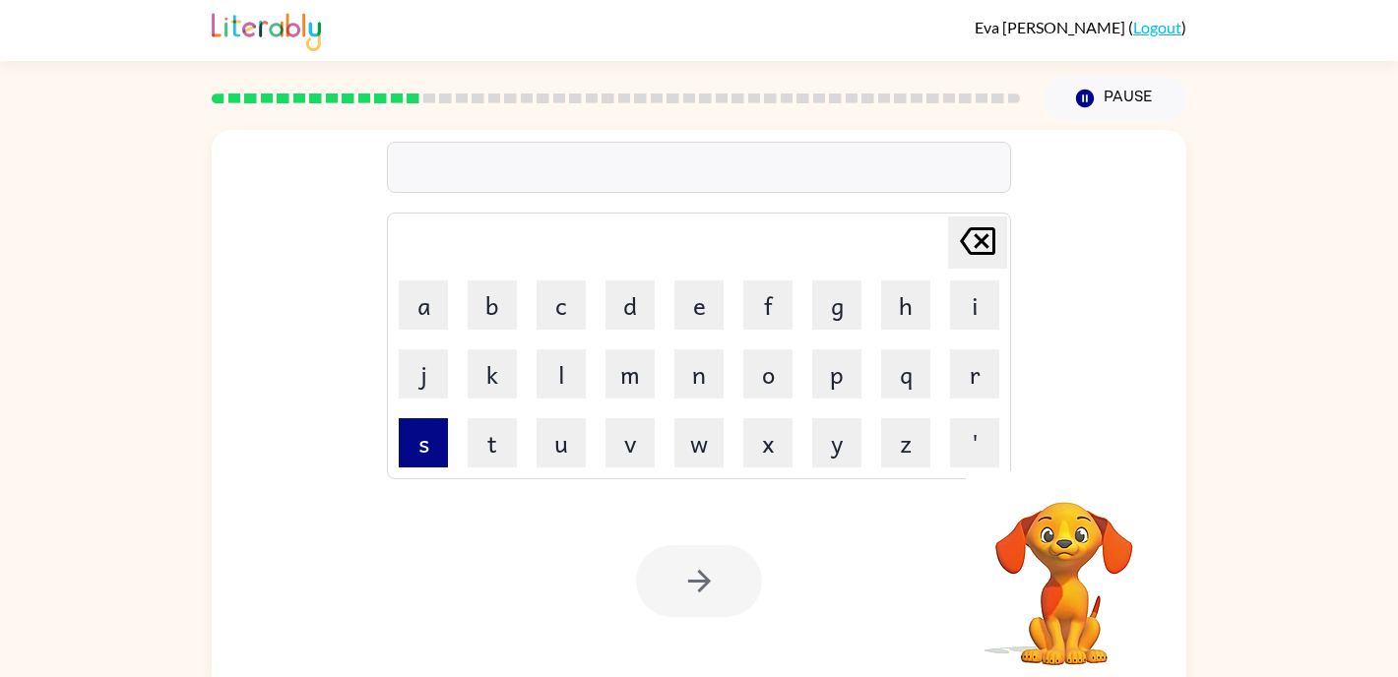
click at [425, 436] on button "s" at bounding box center [423, 442] width 49 height 49
click at [646, 390] on button "m" at bounding box center [629, 373] width 49 height 49
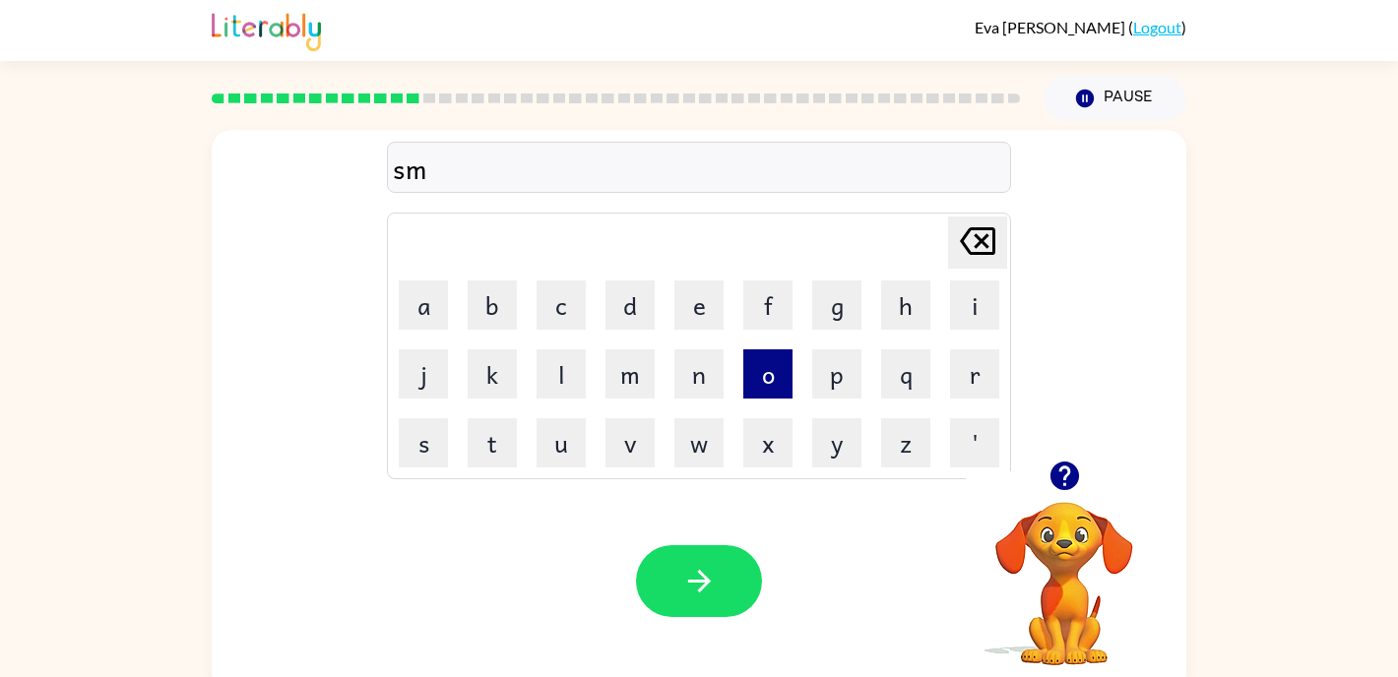
click at [759, 369] on button "o" at bounding box center [767, 373] width 49 height 49
click at [542, 366] on button "l" at bounding box center [561, 373] width 49 height 49
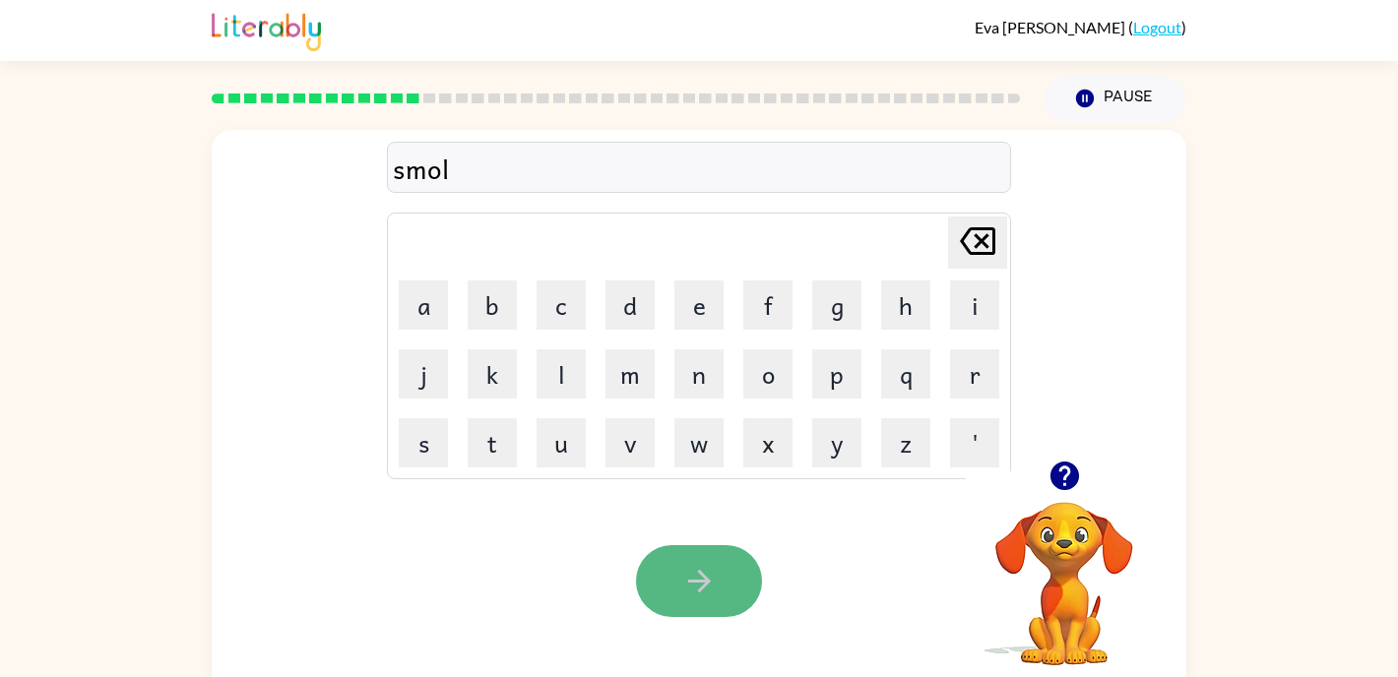
click at [654, 552] on button "button" at bounding box center [699, 581] width 126 height 72
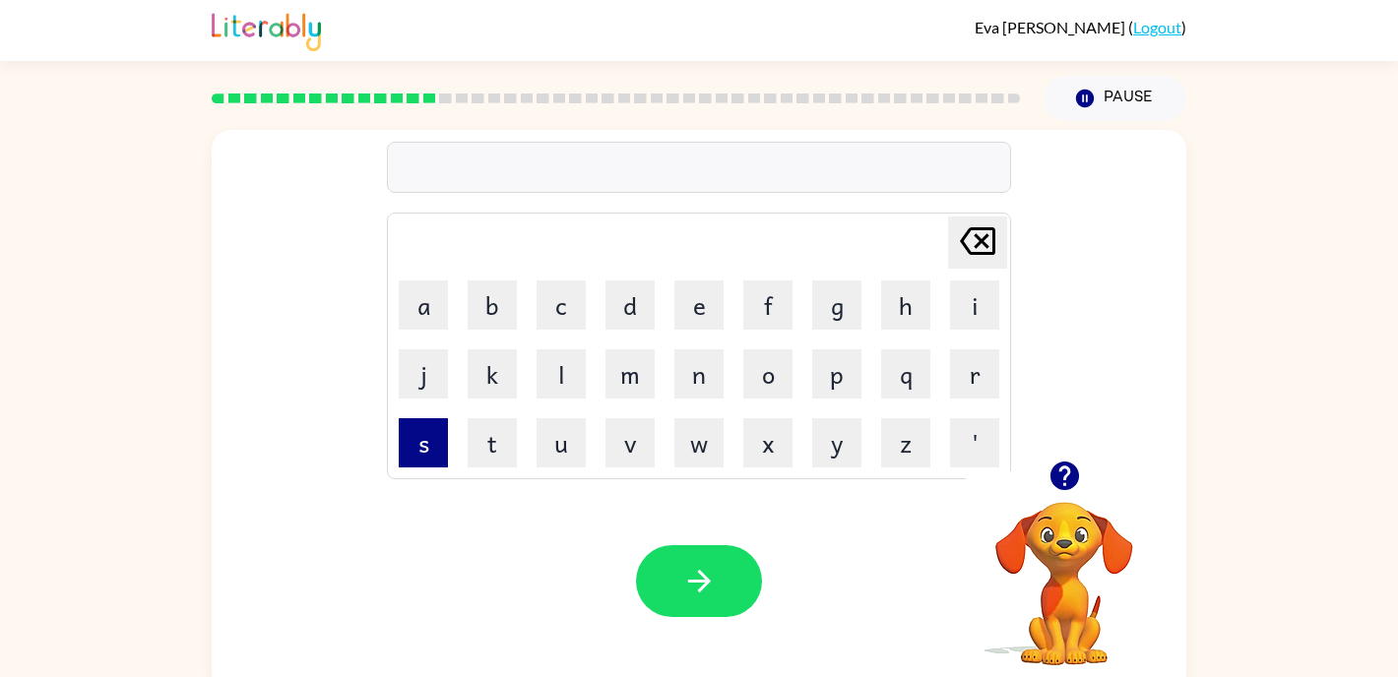
click at [426, 458] on button "s" at bounding box center [423, 442] width 49 height 49
click at [843, 377] on button "p" at bounding box center [836, 373] width 49 height 49
click at [586, 359] on td "l" at bounding box center [561, 374] width 67 height 67
click at [568, 362] on button "l" at bounding box center [561, 373] width 49 height 49
click at [678, 307] on button "e" at bounding box center [698, 305] width 49 height 49
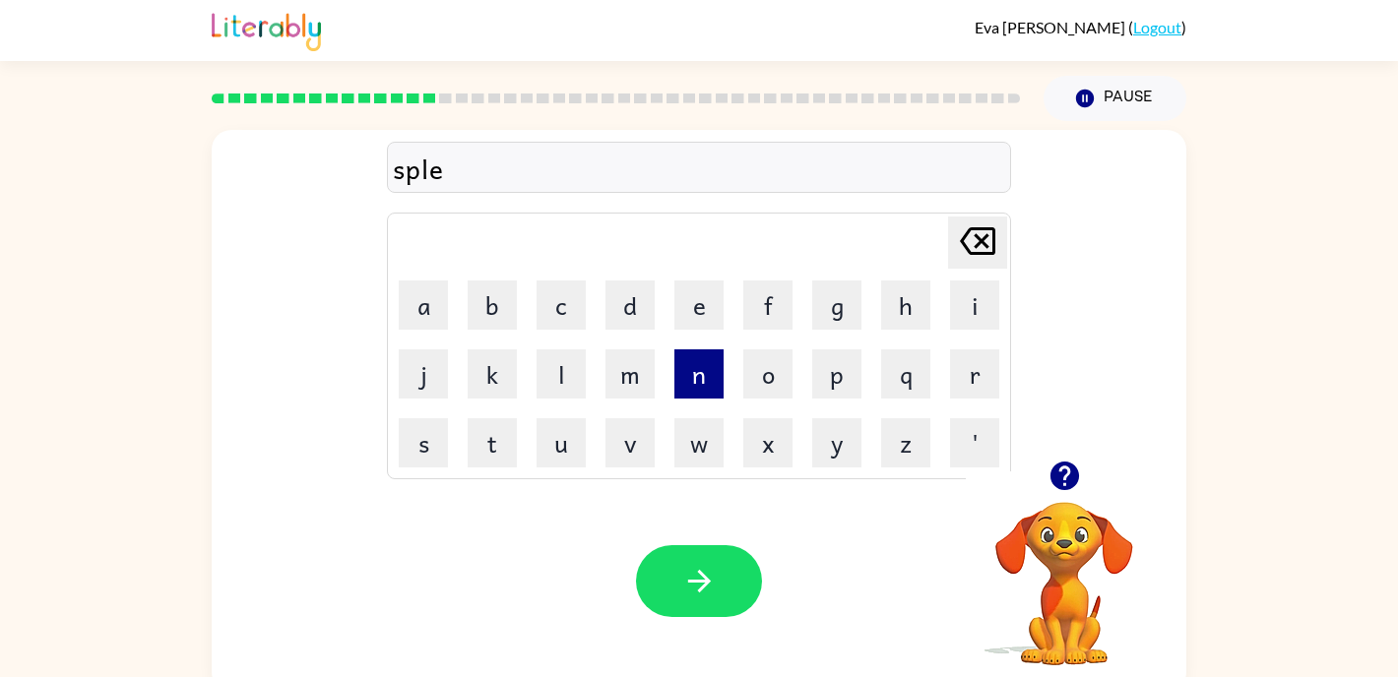
click at [701, 381] on button "n" at bounding box center [698, 373] width 49 height 49
click at [621, 301] on button "d" at bounding box center [629, 305] width 49 height 49
click at [984, 294] on button "i" at bounding box center [974, 305] width 49 height 49
click at [637, 322] on button "d" at bounding box center [629, 305] width 49 height 49
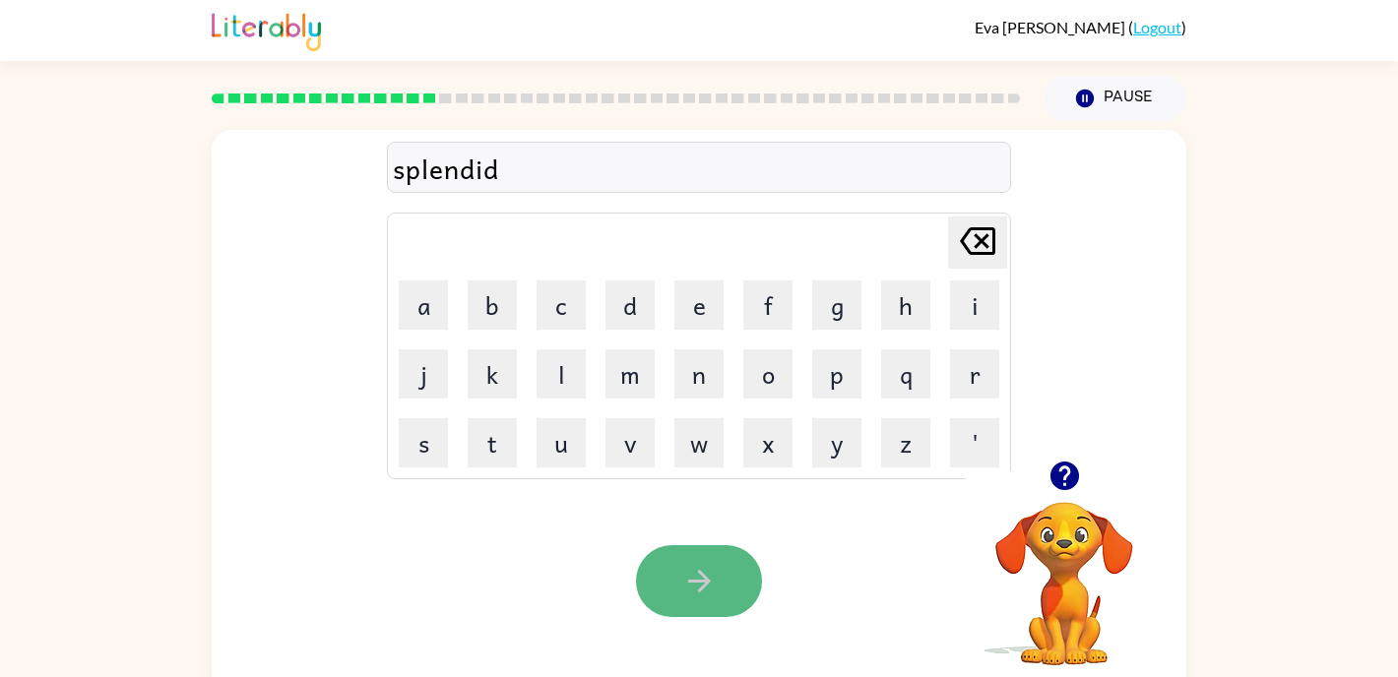
click at [698, 550] on button "button" at bounding box center [699, 581] width 126 height 72
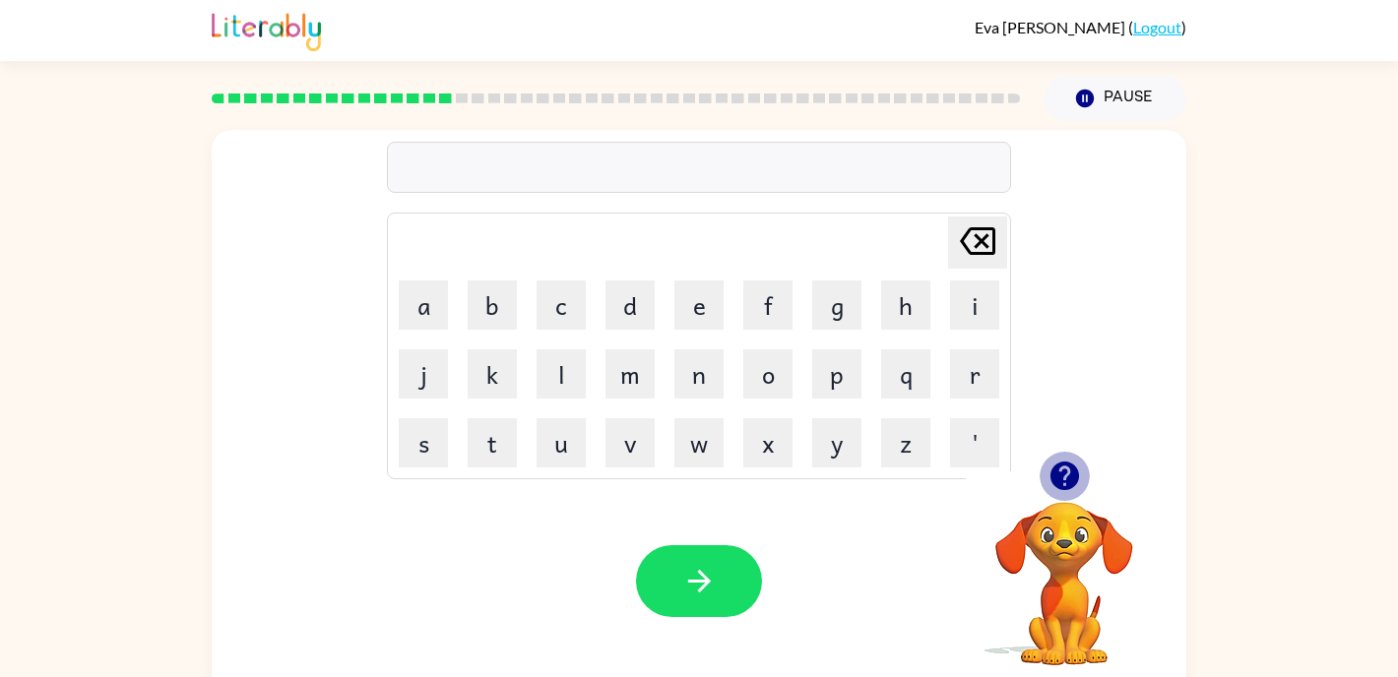
click at [1061, 492] on icon "button" at bounding box center [1064, 476] width 34 height 34
